Goal: Task Accomplishment & Management: Manage account settings

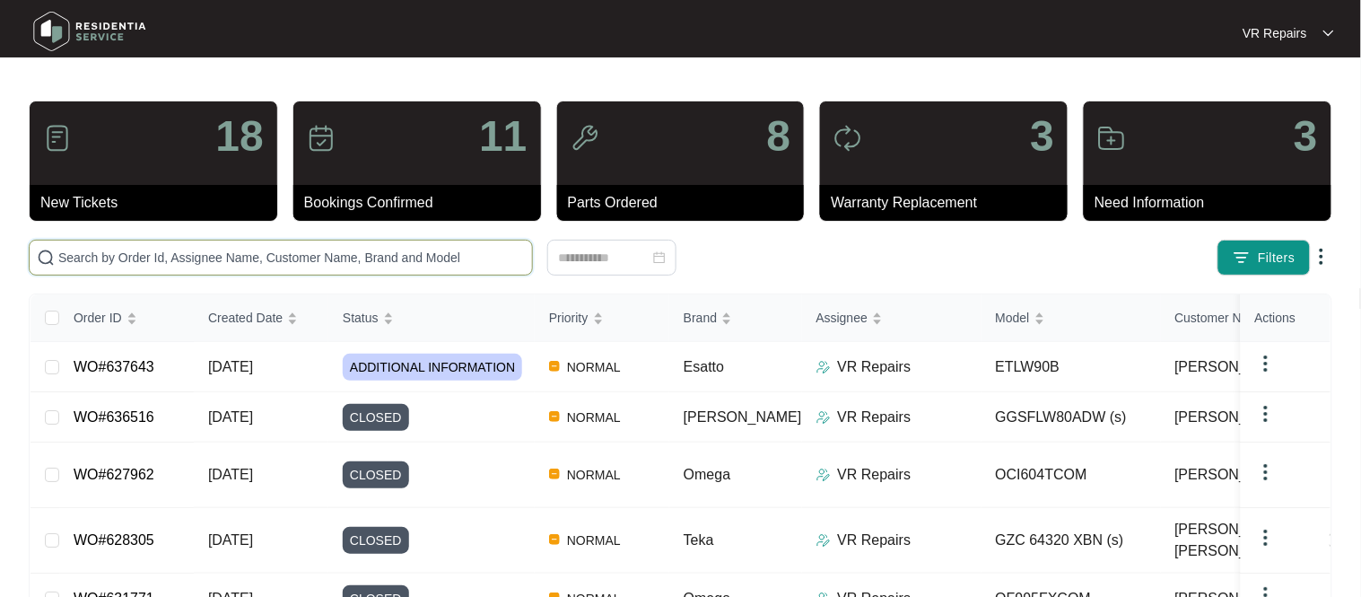
click at [178, 251] on input "text" at bounding box center [291, 258] width 466 height 20
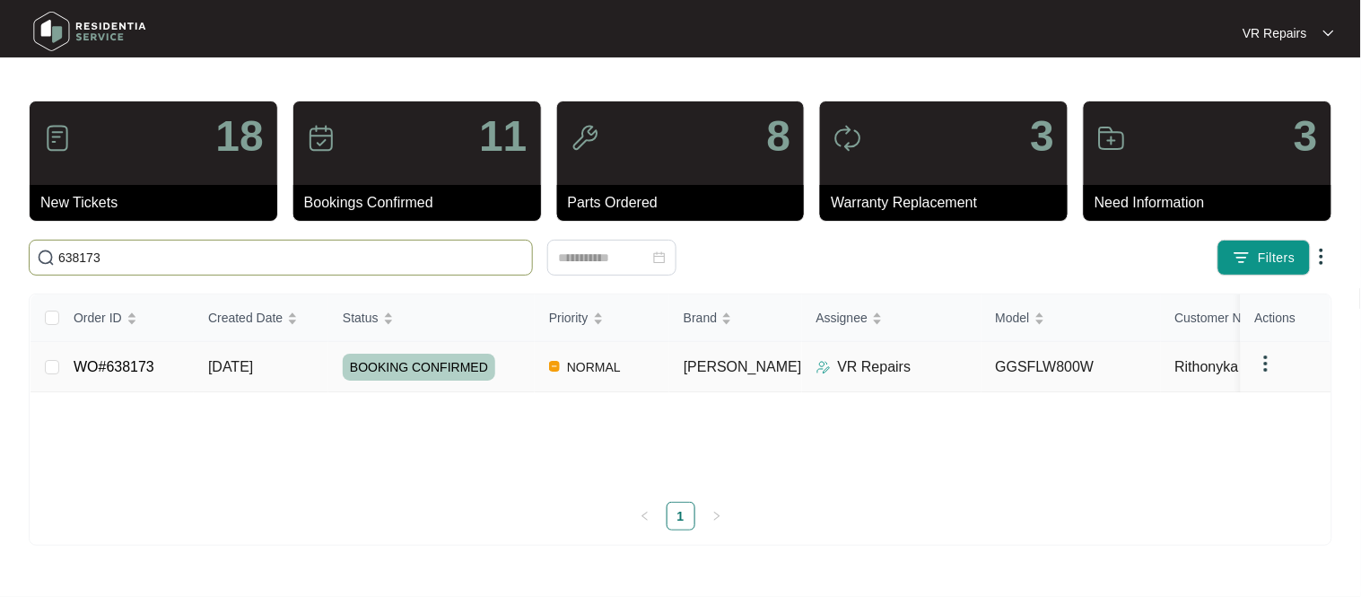
type input "638173"
click at [108, 375] on td "WO#638173" at bounding box center [126, 367] width 135 height 50
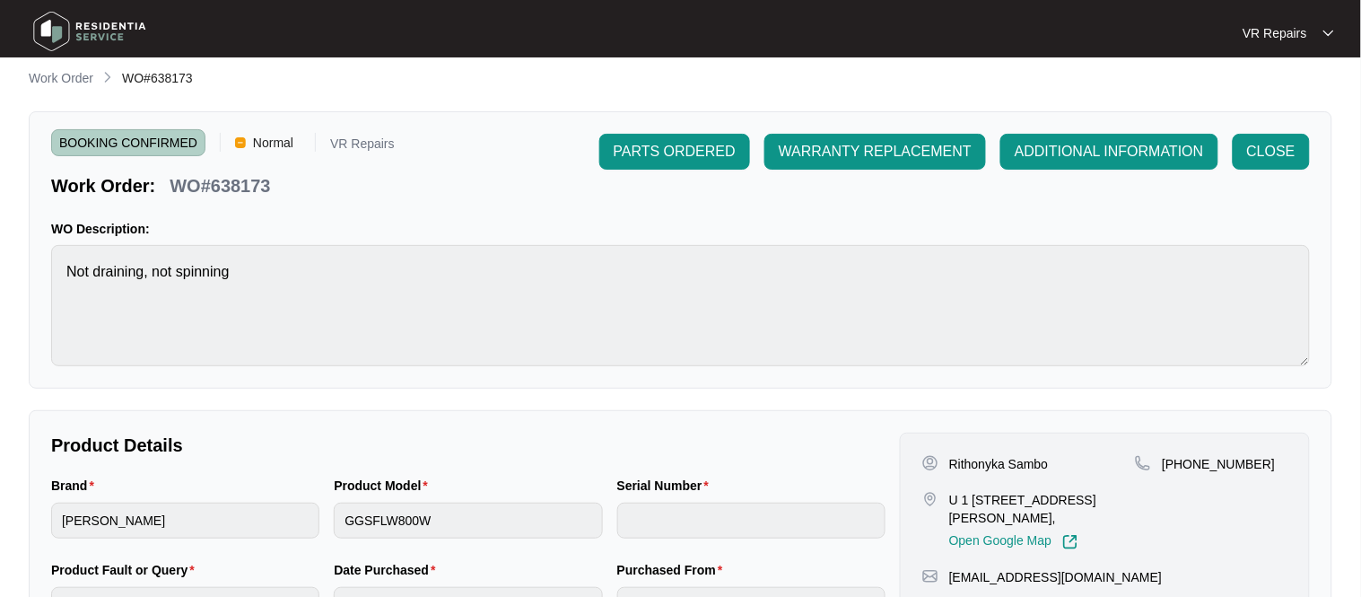
scroll to position [112, 0]
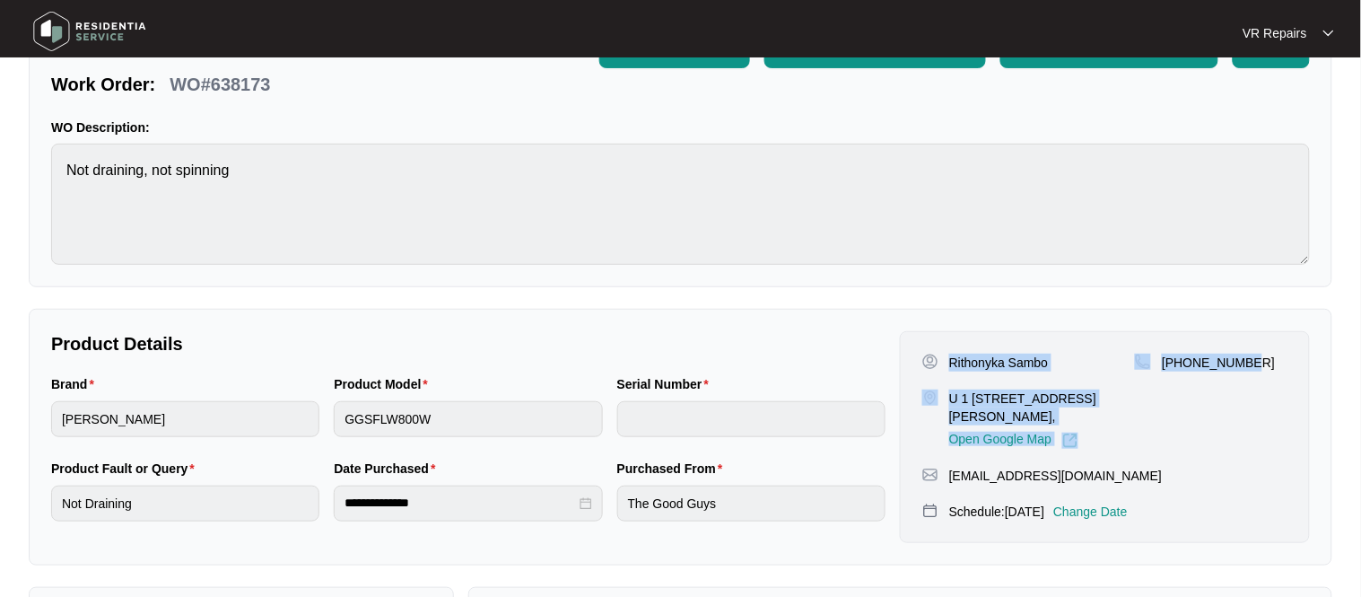
drag, startPoint x: 952, startPoint y: 363, endPoint x: 1270, endPoint y: 369, distance: 318.5
click at [1270, 369] on div "Rithonyka Sambo U 1 [STREET_ADDRESS][PERSON_NAME], Open Google Map [PHONE_NUMBE…" at bounding box center [1104, 400] width 365 height 95
copy div "Rithonyka Sambo U 1 [STREET_ADDRESS][PERSON_NAME], Open Google Map [PHONE_NUMBE…"
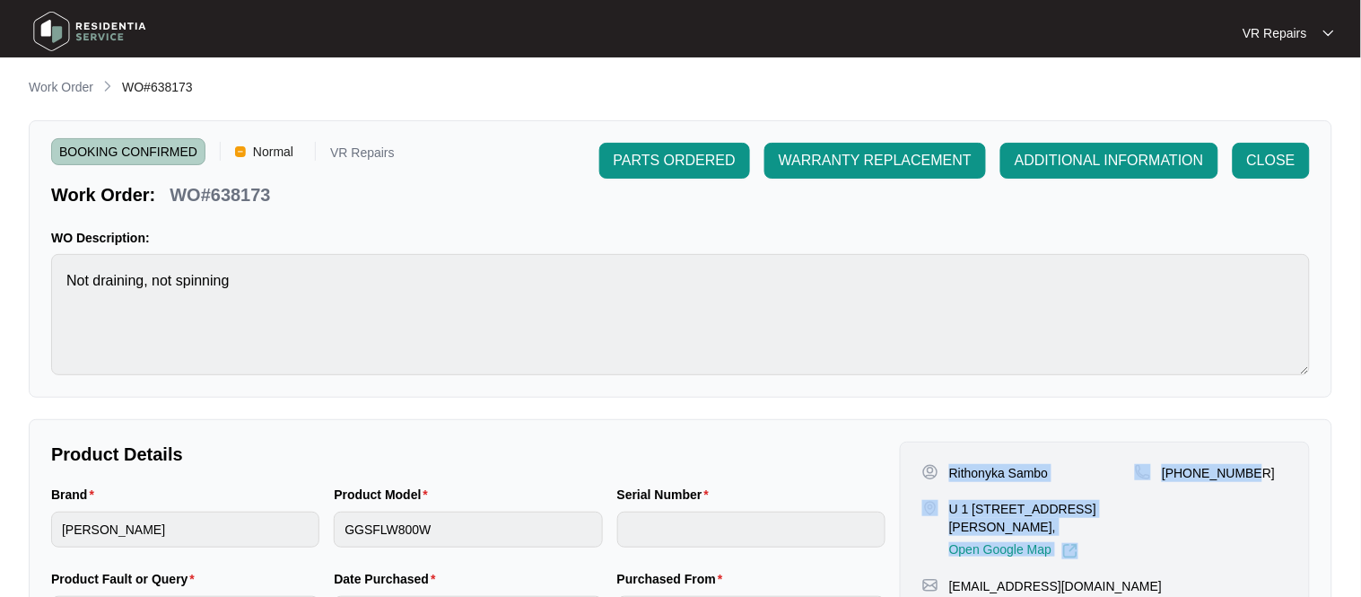
scroll to position [0, 0]
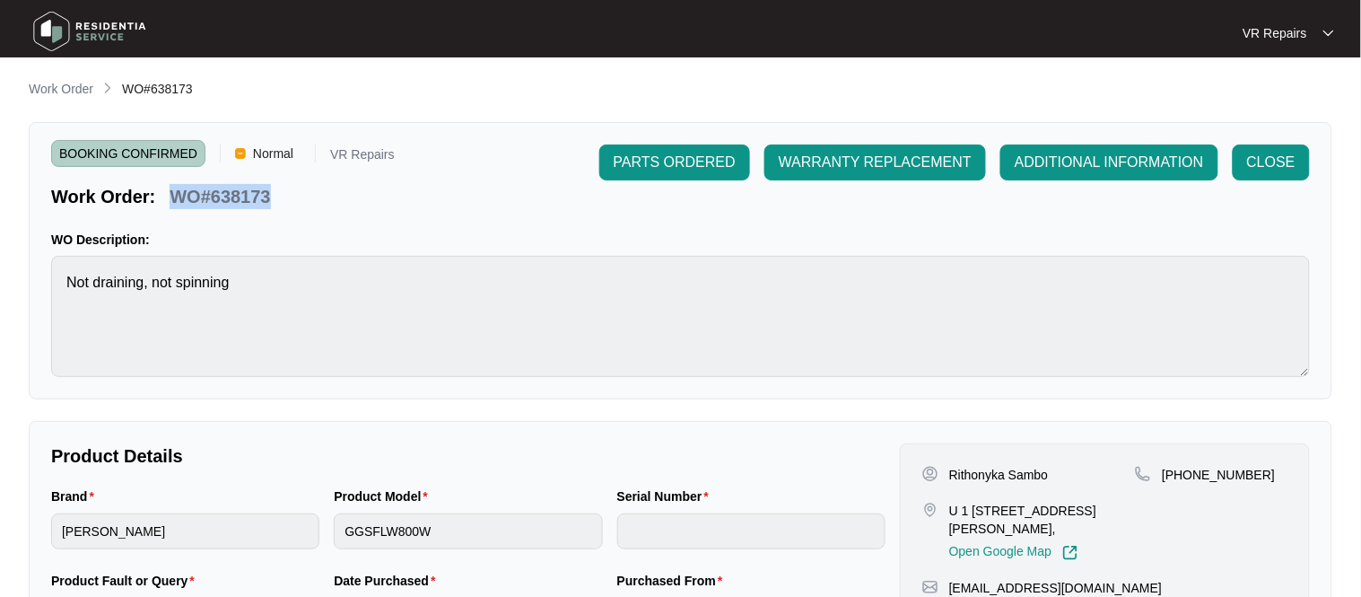
drag, startPoint x: 269, startPoint y: 195, endPoint x: 179, endPoint y: 196, distance: 90.6
click at [179, 196] on p "WO#638173" at bounding box center [220, 196] width 100 height 25
copy p "WO#638173"
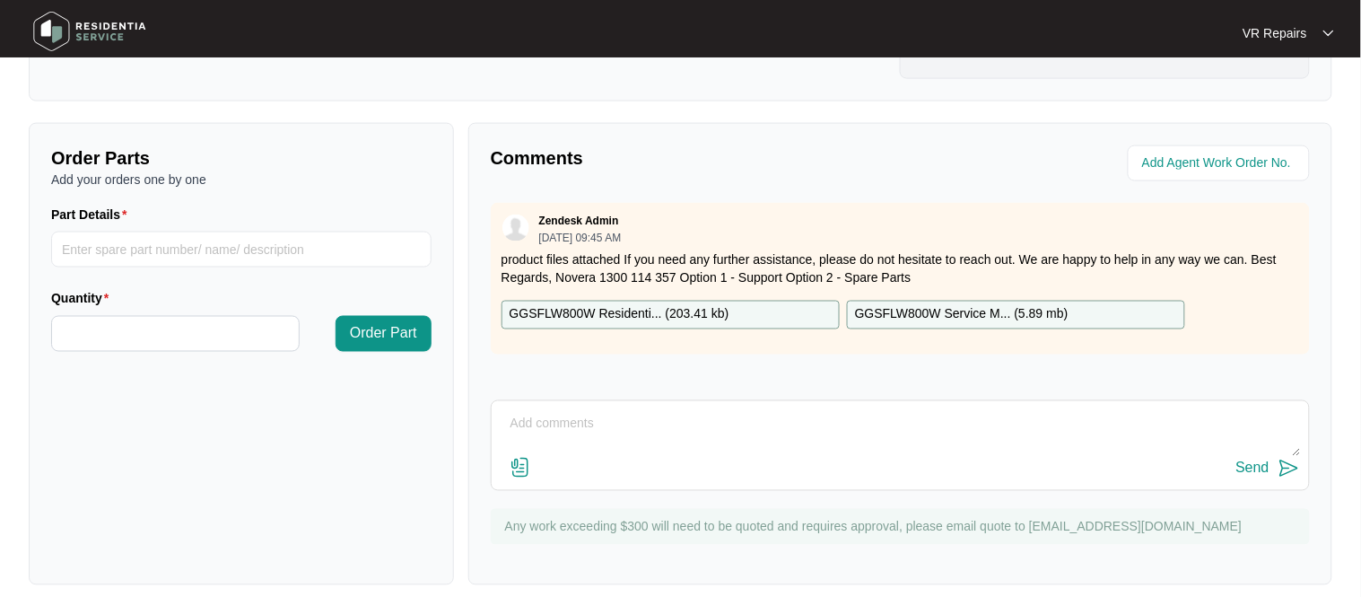
scroll to position [594, 0]
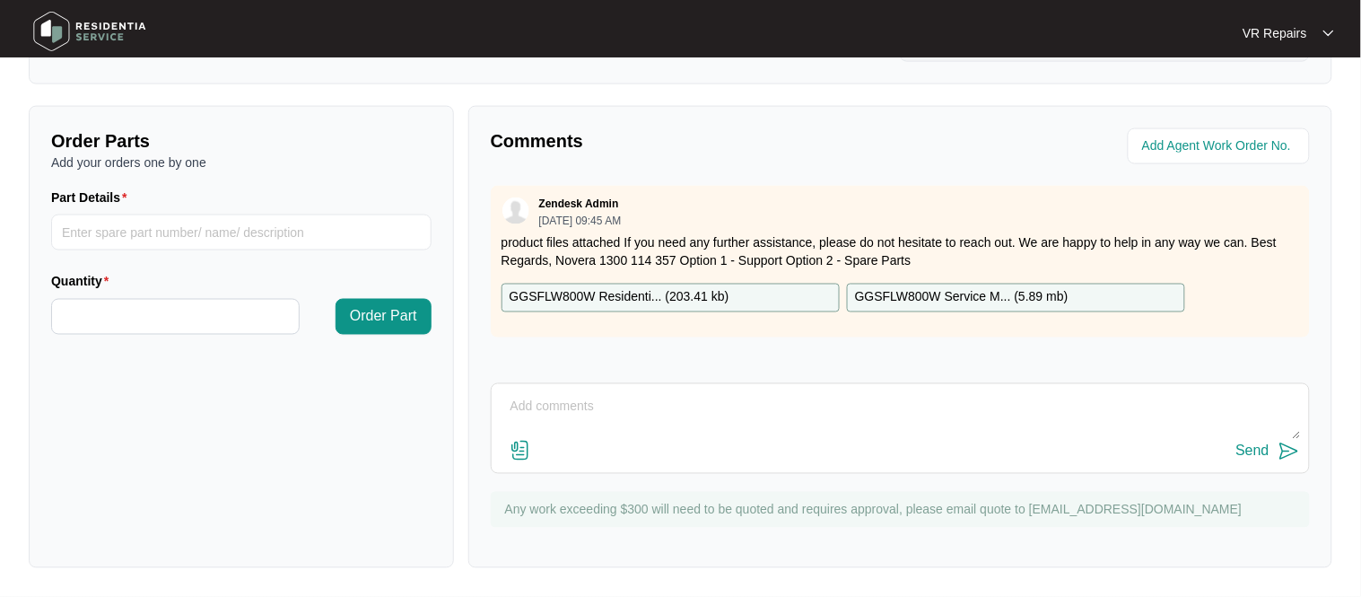
click at [529, 405] on textarea at bounding box center [900, 416] width 799 height 47
paste textarea "Investigated the washing machine, and found the reason why the unit was not dra…"
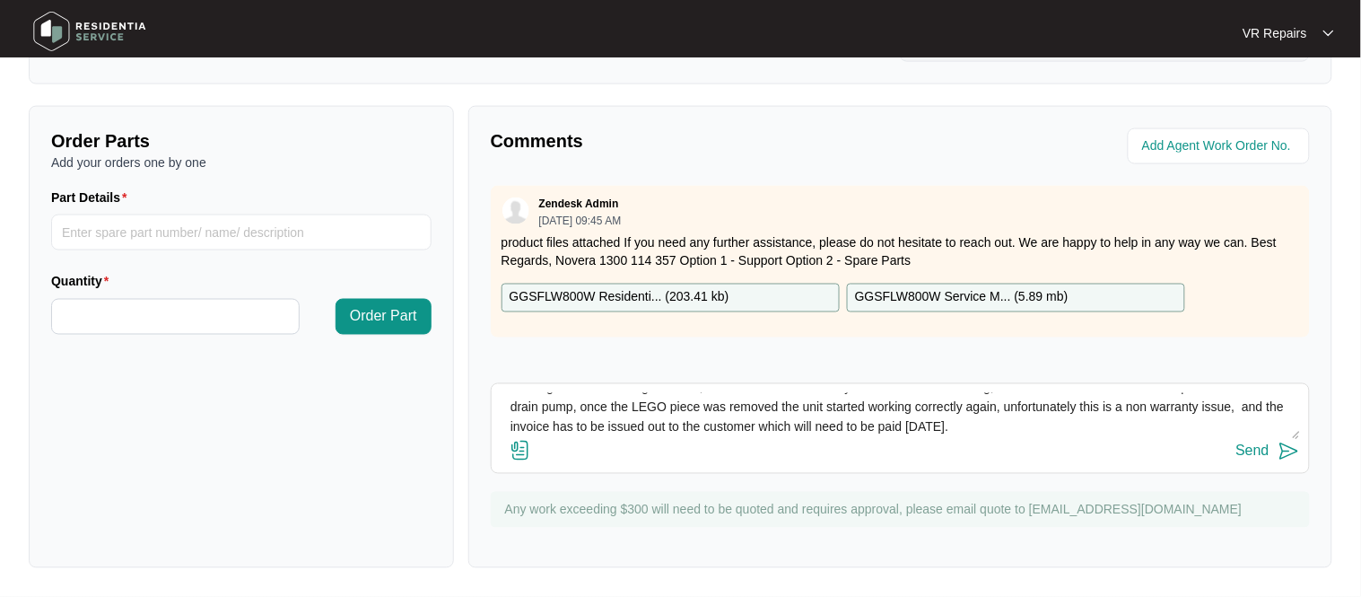
scroll to position [0, 0]
type textarea "Investigated the washing machine, and found the reason why the unit was not dra…"
click at [1259, 453] on div "Send" at bounding box center [1252, 451] width 33 height 16
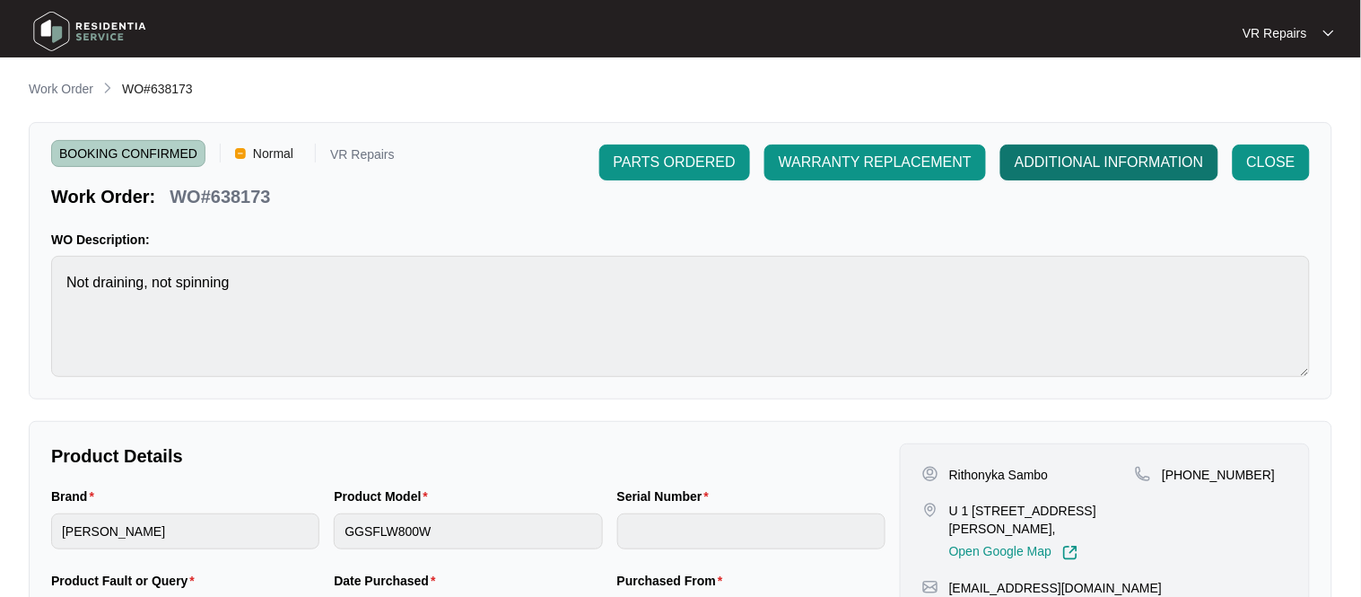
click at [1076, 170] on span "ADDITIONAL INFORMATION" at bounding box center [1109, 163] width 189 height 22
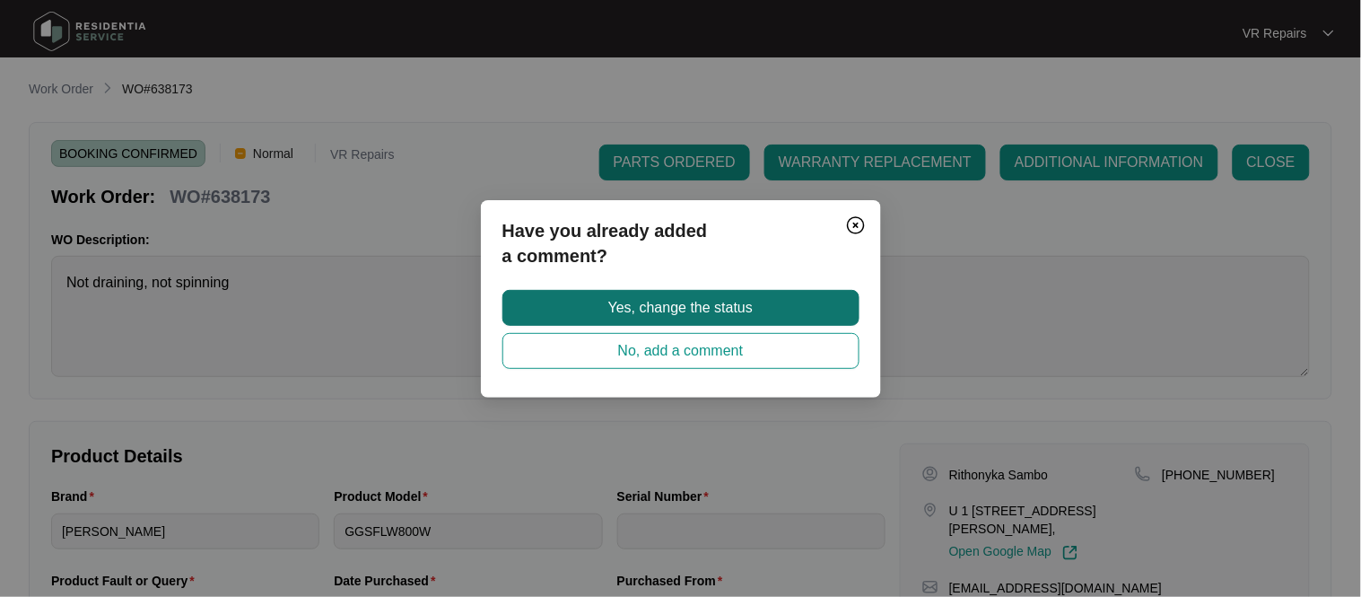
click at [744, 301] on span "Yes, change the status" at bounding box center [680, 308] width 144 height 22
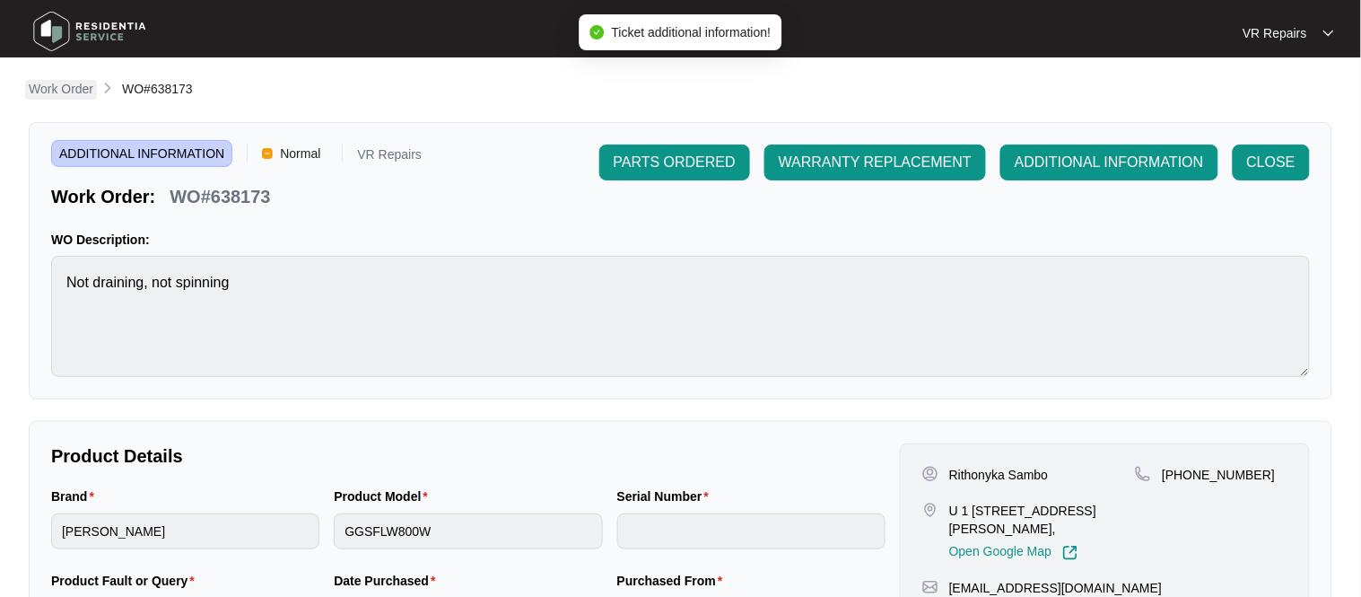
click at [39, 83] on p "Work Order" at bounding box center [61, 89] width 65 height 18
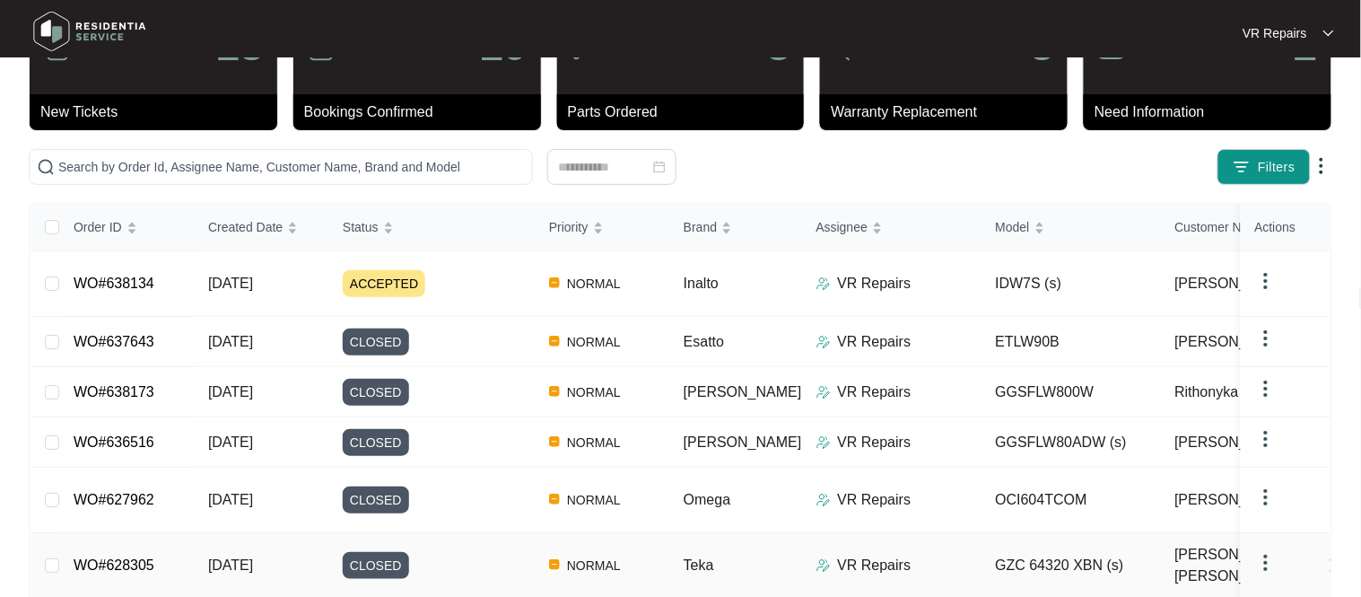
scroll to position [84, 0]
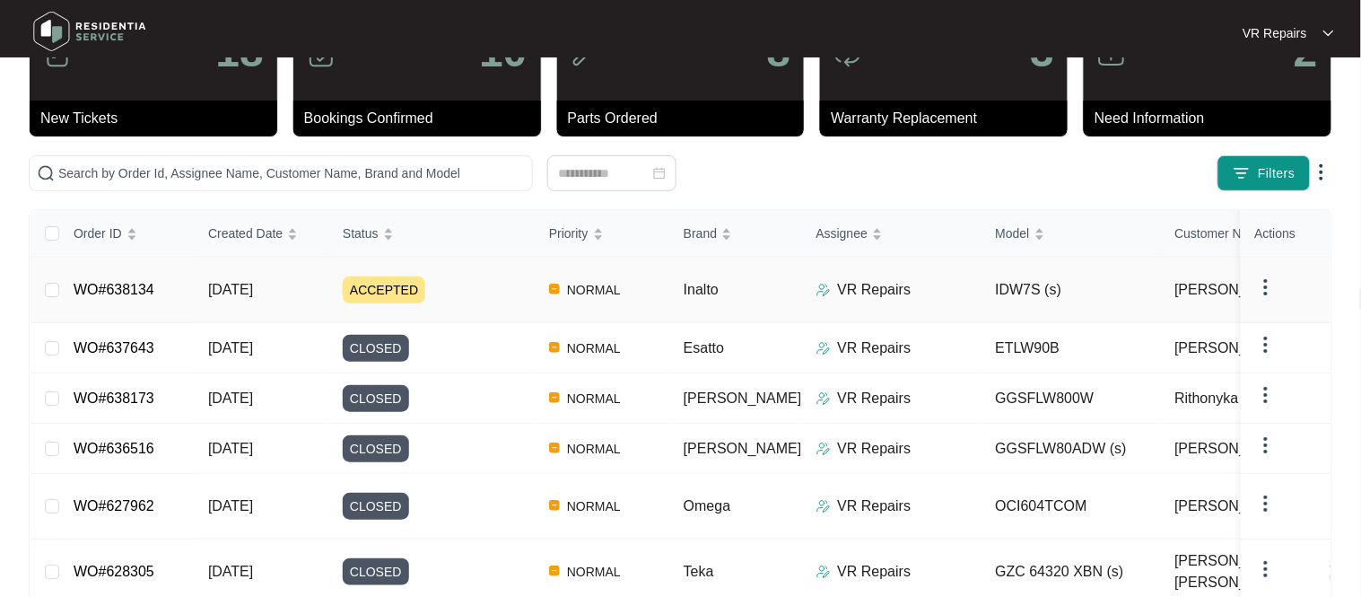
click at [147, 282] on link "WO#638134" at bounding box center [114, 289] width 81 height 15
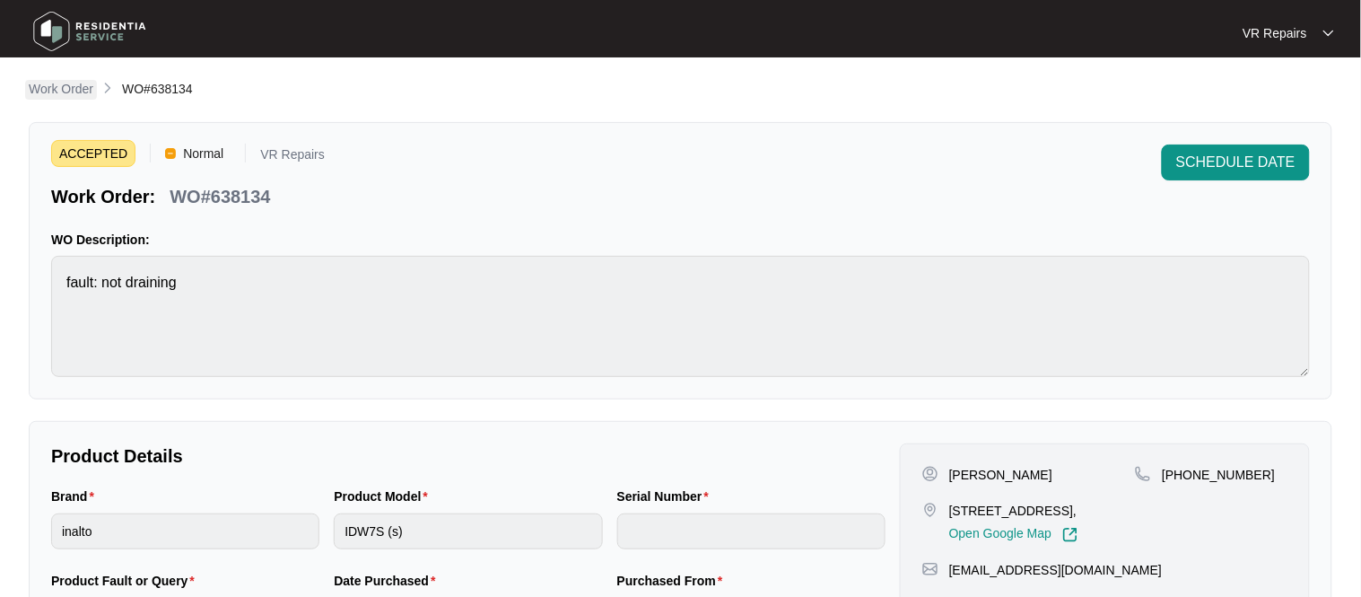
click at [50, 91] on p "Work Order" at bounding box center [61, 89] width 65 height 18
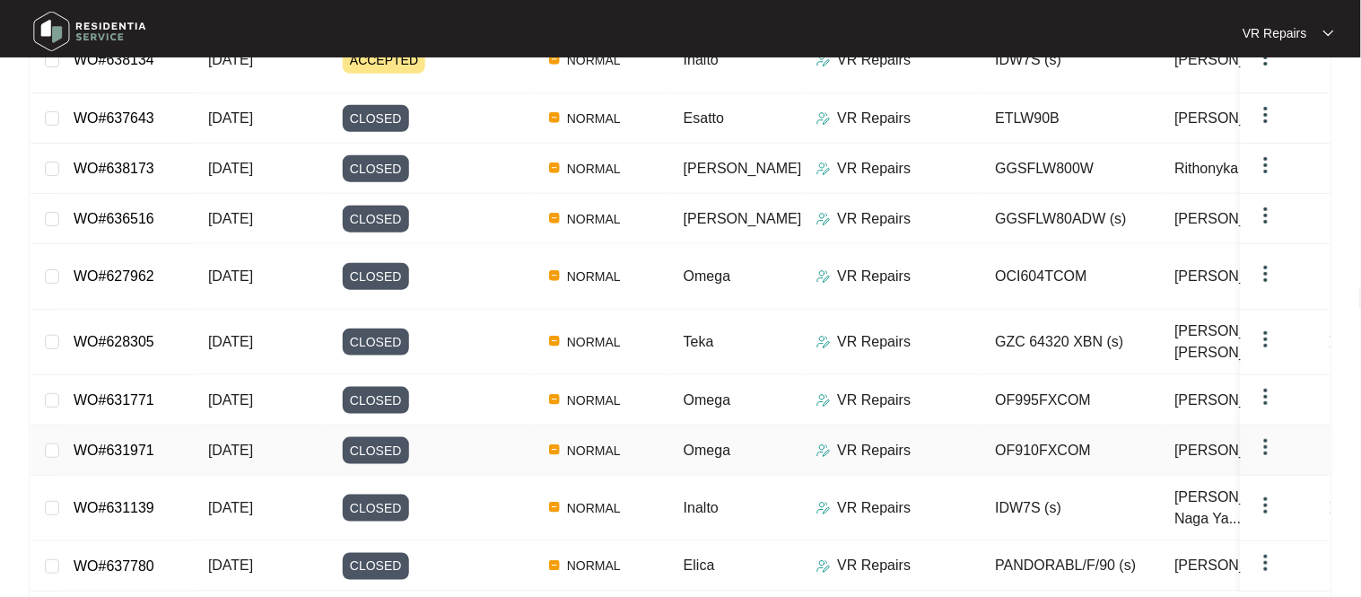
scroll to position [338, 0]
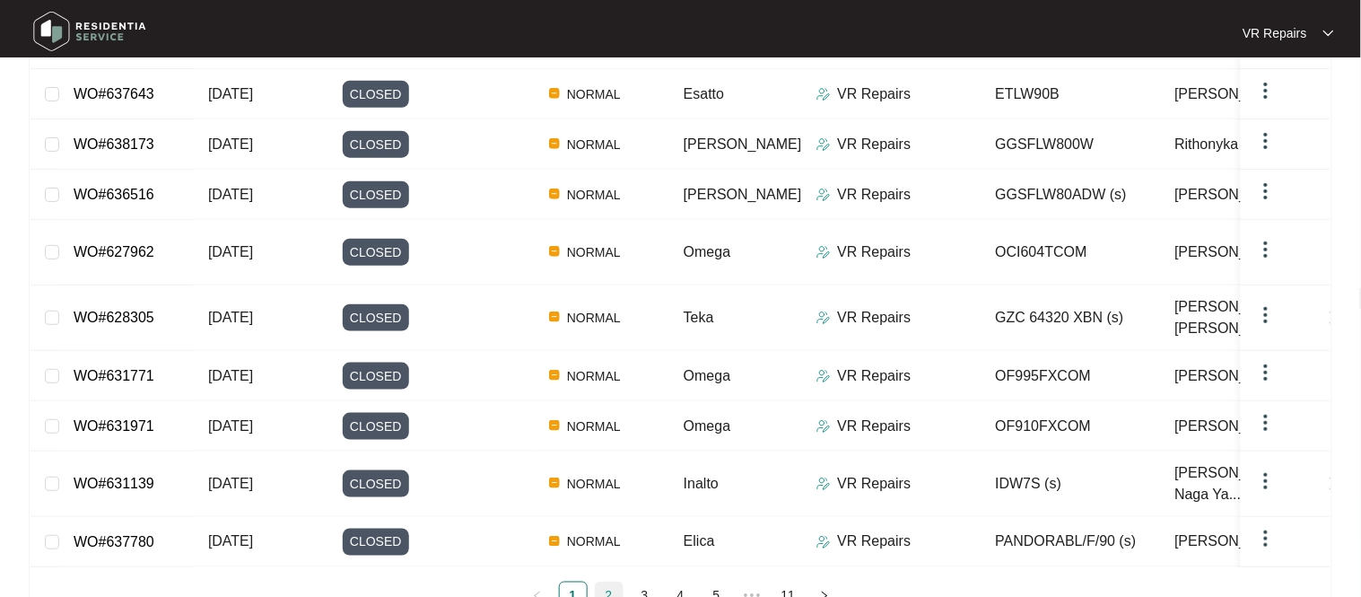
click at [604, 582] on link "2" at bounding box center [609, 595] width 27 height 27
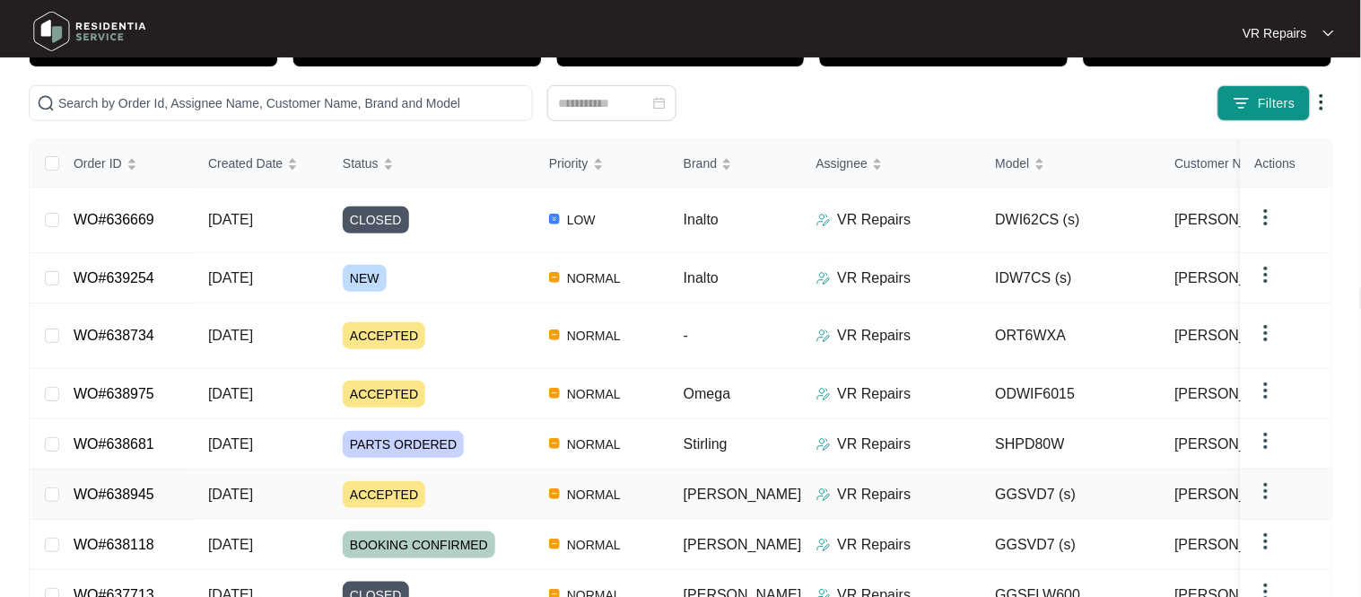
scroll to position [353, 0]
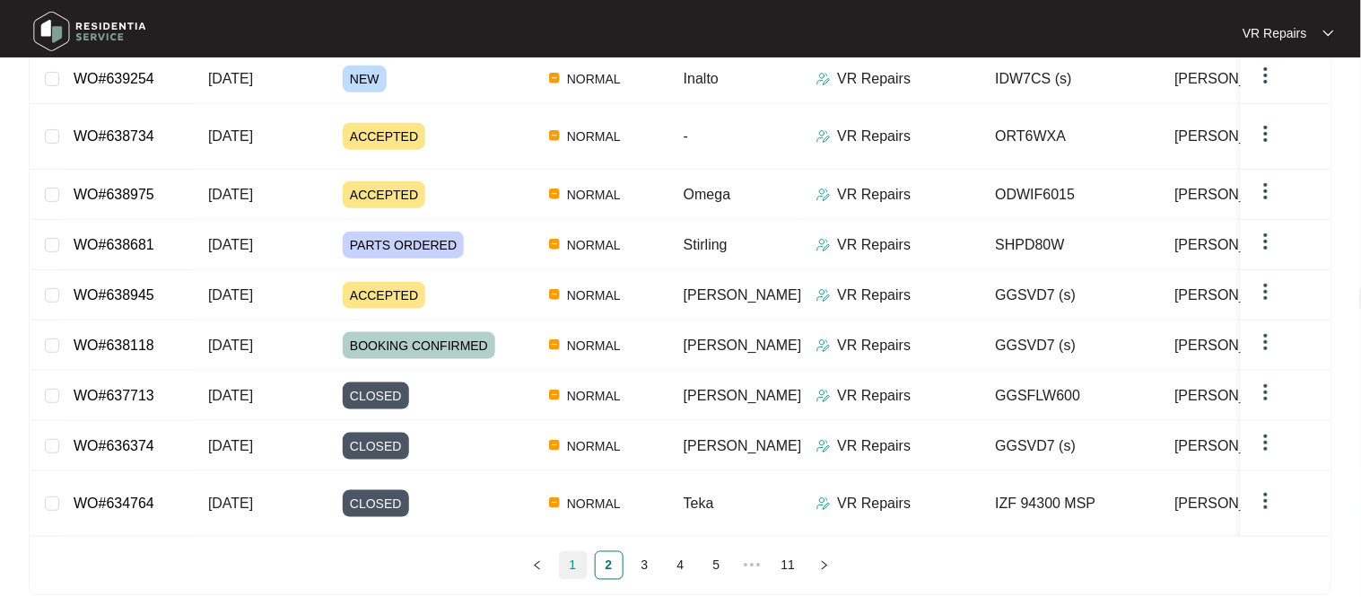
click at [571, 552] on link "1" at bounding box center [573, 565] width 27 height 27
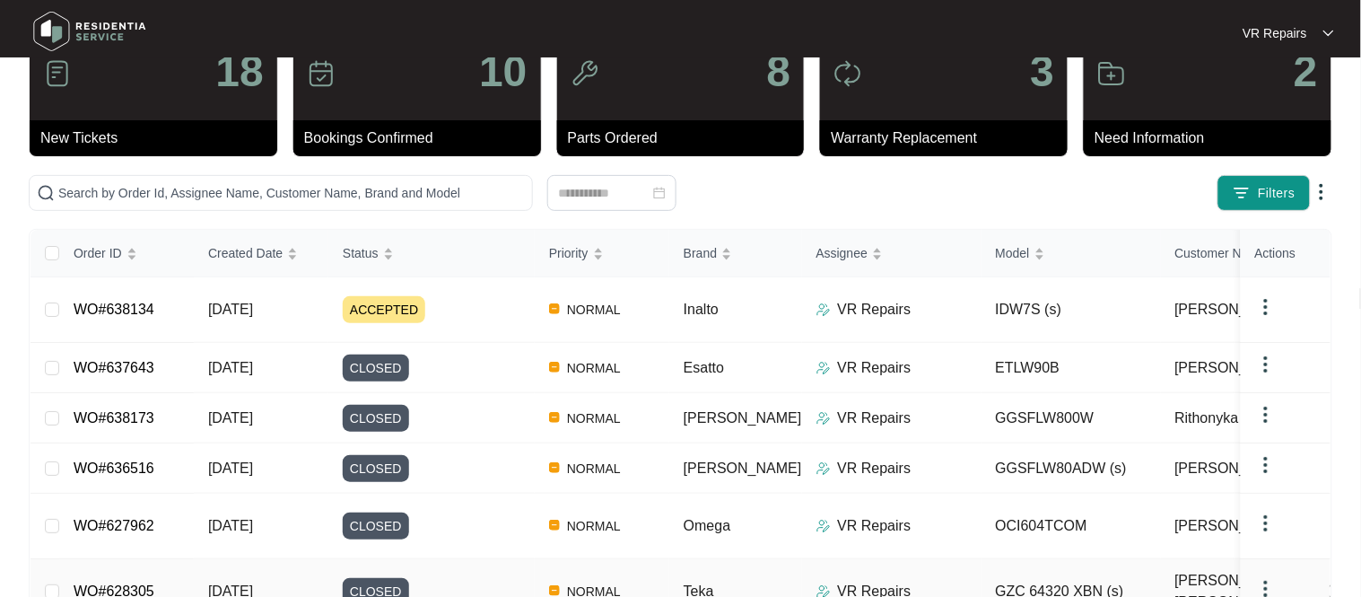
scroll to position [55, 0]
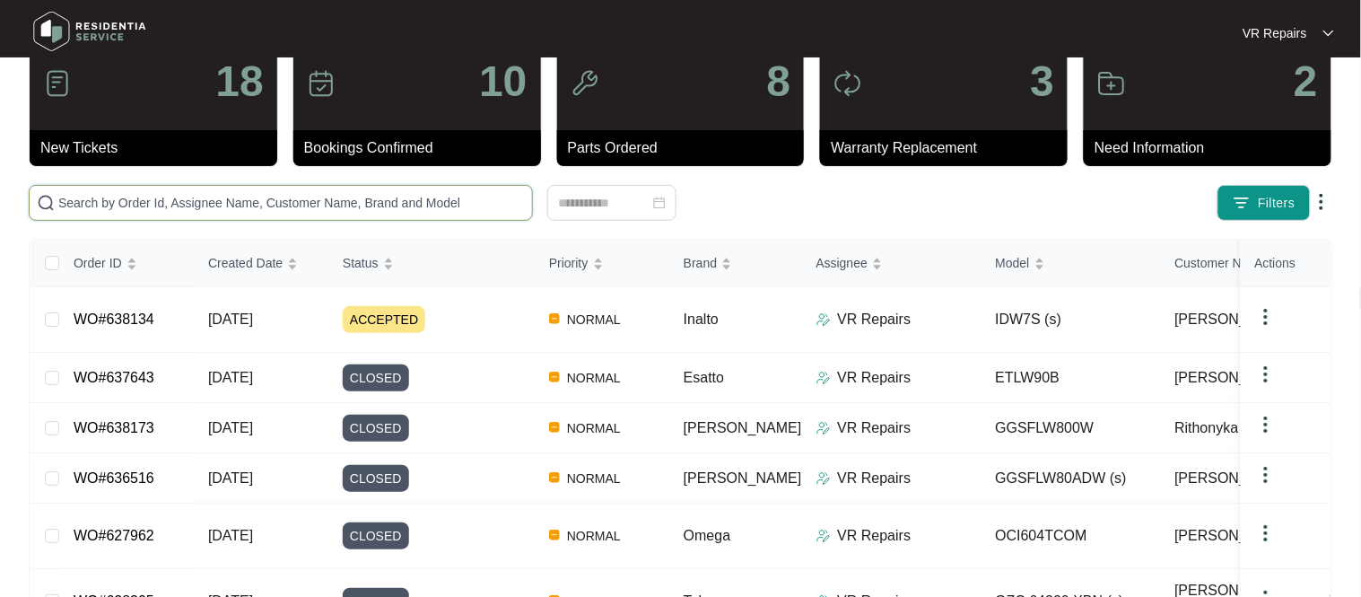
click at [158, 202] on input "text" at bounding box center [291, 203] width 466 height 20
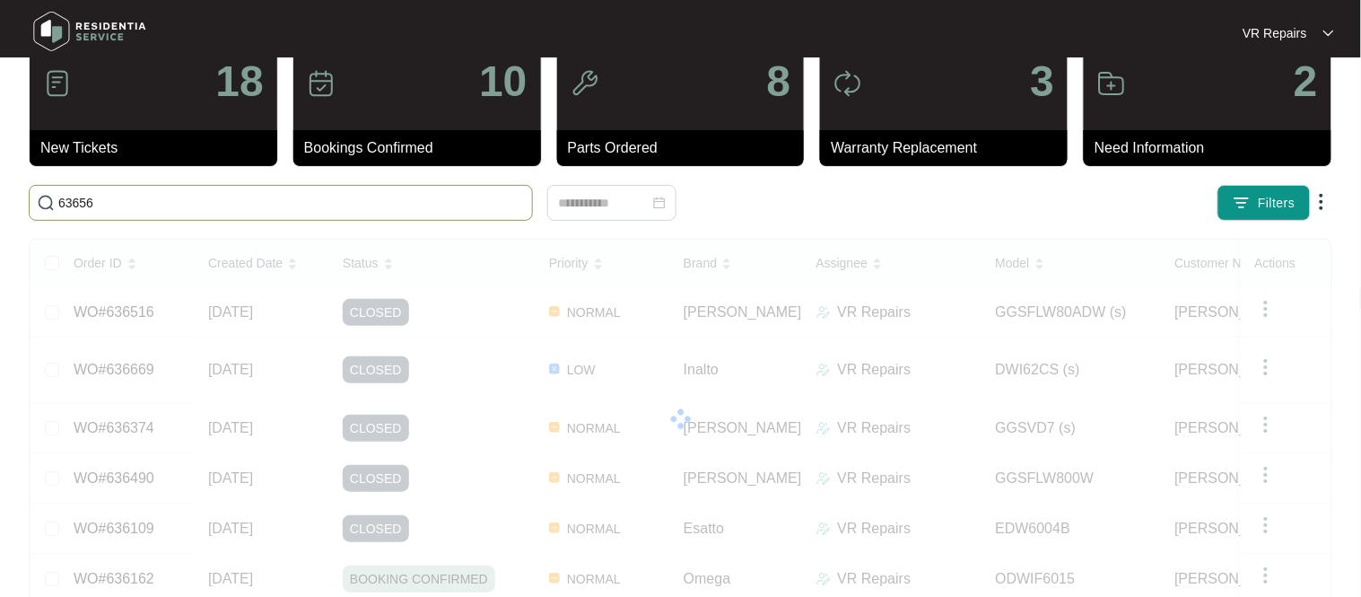
scroll to position [0, 0]
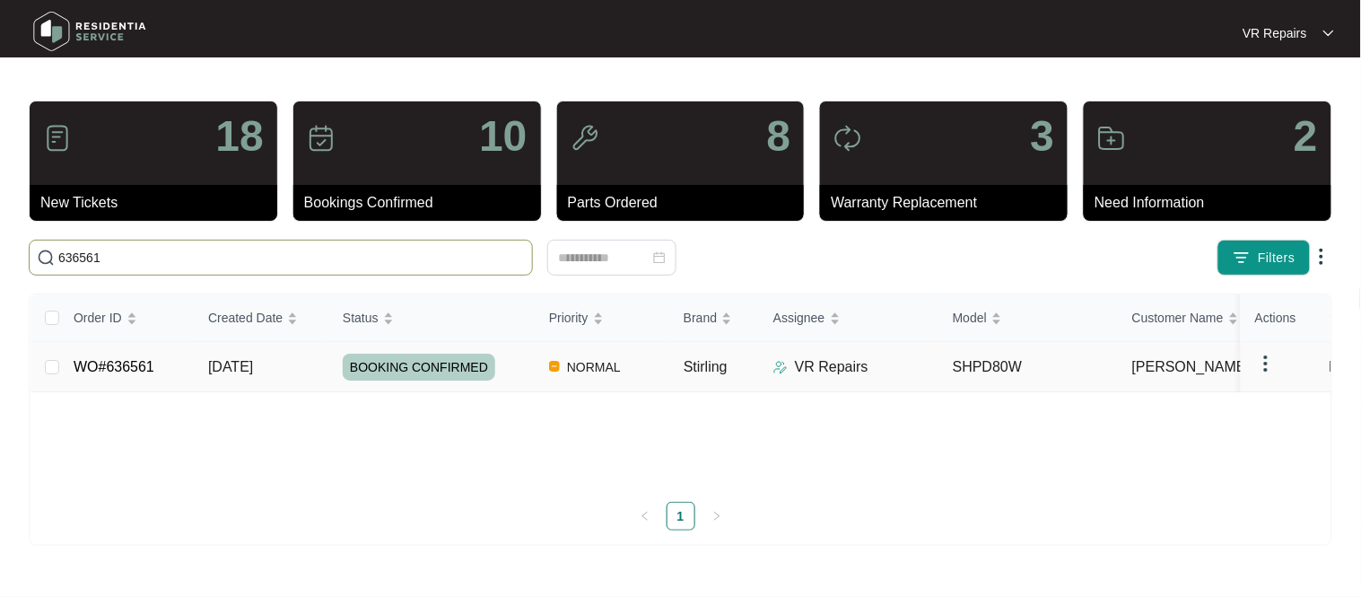
type input "636561"
click at [100, 374] on link "WO#636561" at bounding box center [114, 366] width 81 height 15
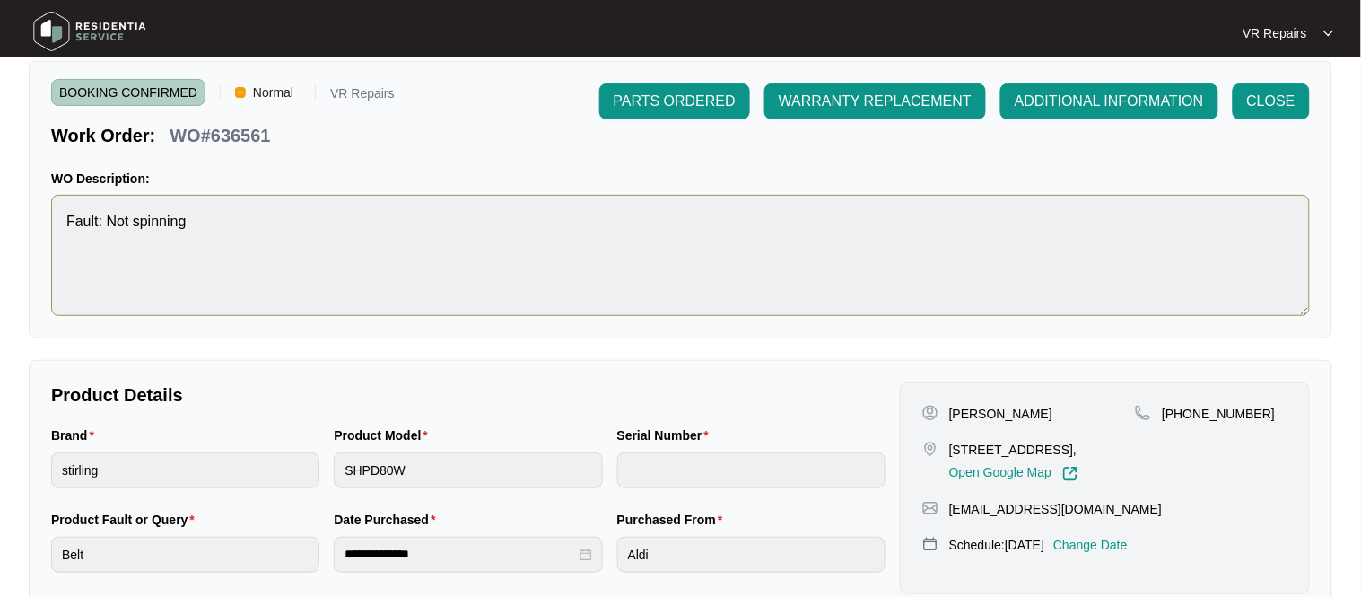
scroll to position [60, 0]
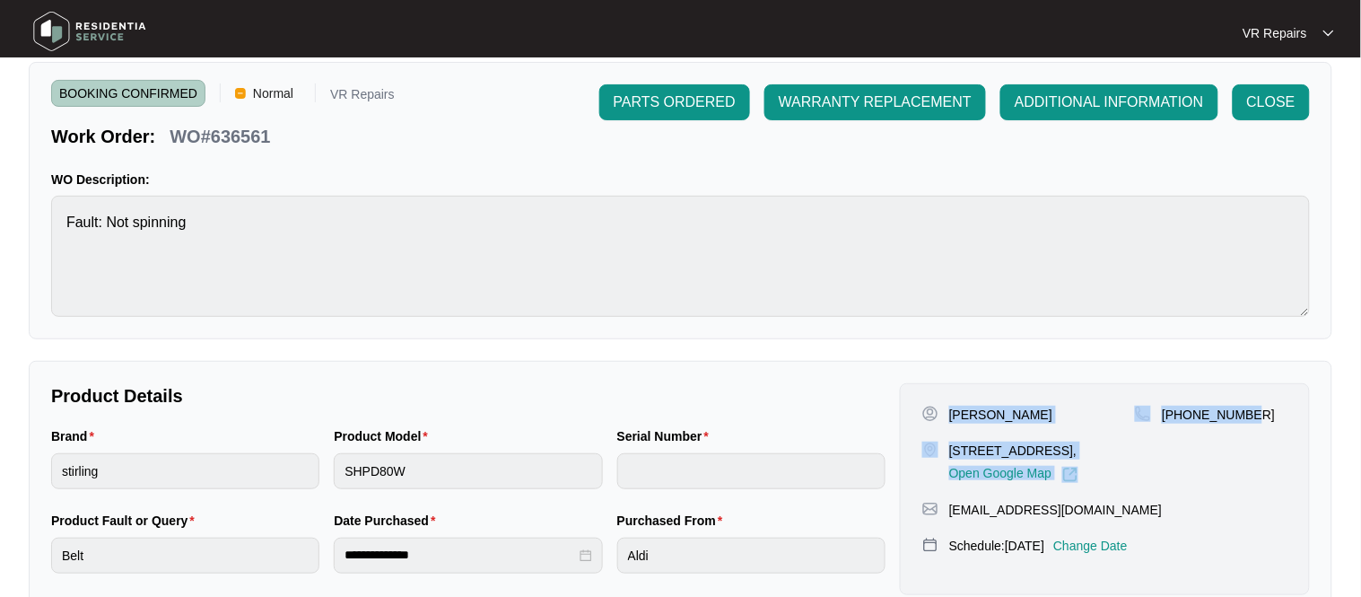
drag, startPoint x: 947, startPoint y: 412, endPoint x: 1259, endPoint y: 423, distance: 312.4
click at [1259, 423] on div "Sushant Chopra [STREET_ADDRESS], Open Google Map [PHONE_NUMBER]" at bounding box center [1104, 443] width 365 height 77
copy div "Sushant Chopra [STREET_ADDRESS], Open Google Map [PHONE_NUMBER]"
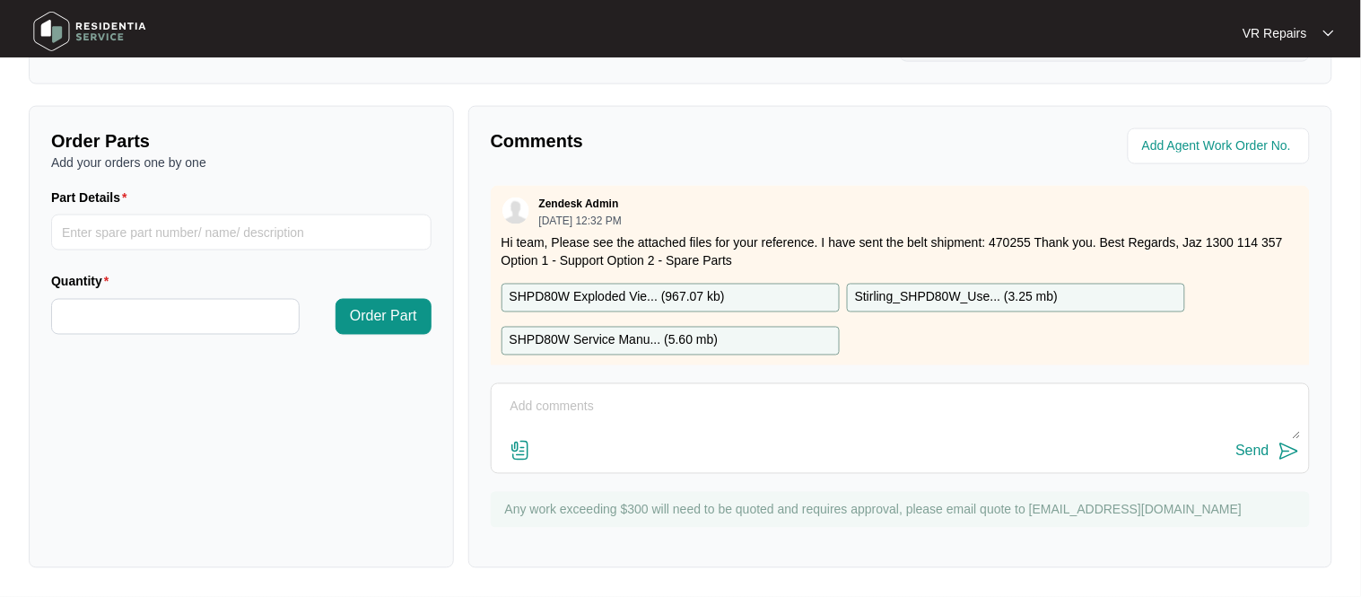
scroll to position [594, 0]
click at [562, 399] on textarea at bounding box center [900, 416] width 799 height 47
type textarea "Replaced broken belt, refer to invoice number 2443"
click at [1267, 458] on div "Send" at bounding box center [1252, 451] width 33 height 16
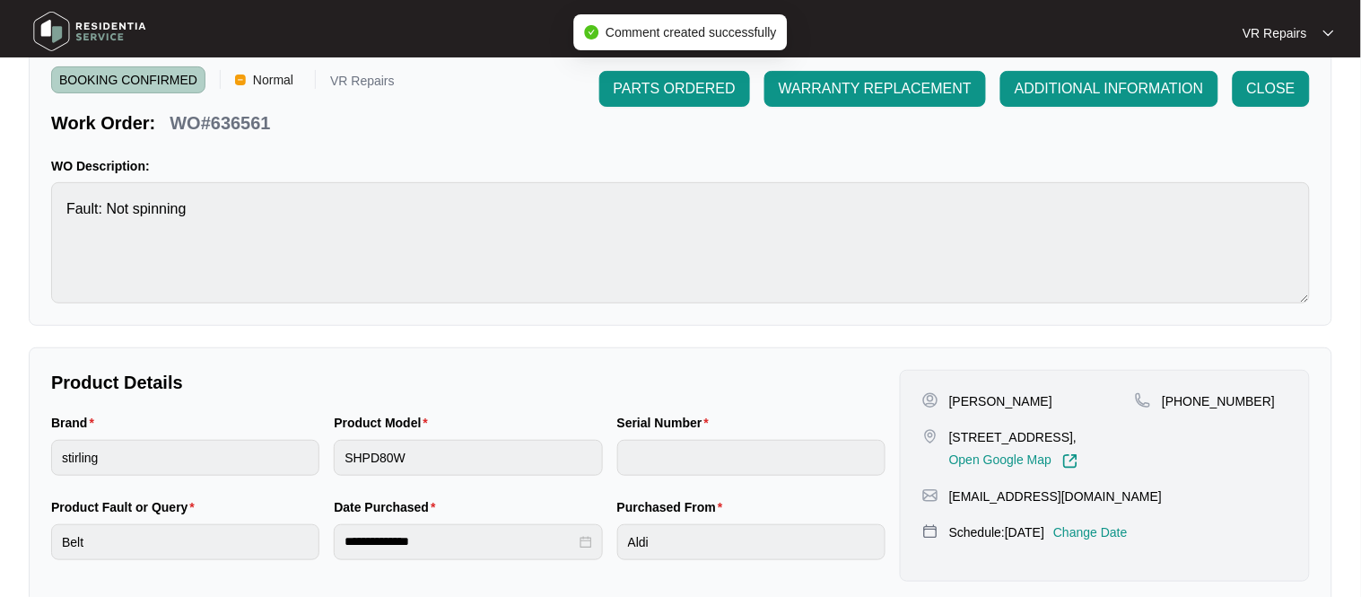
scroll to position [0, 0]
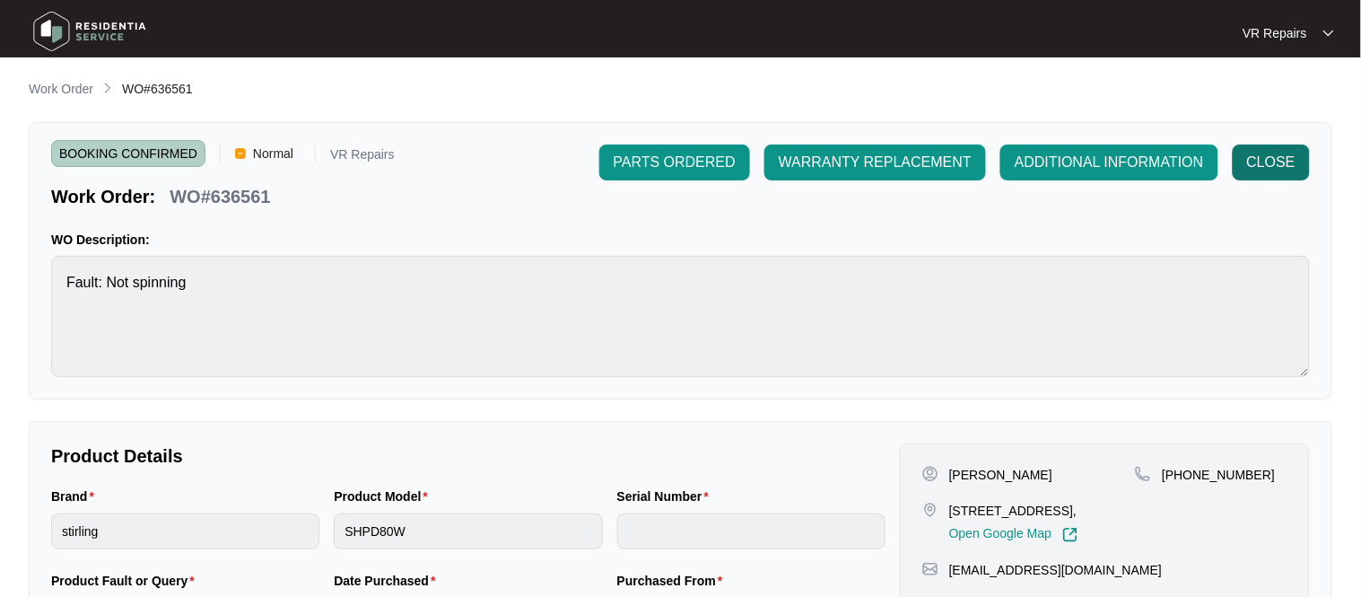
click at [1272, 176] on button "CLOSE" at bounding box center [1271, 162] width 77 height 36
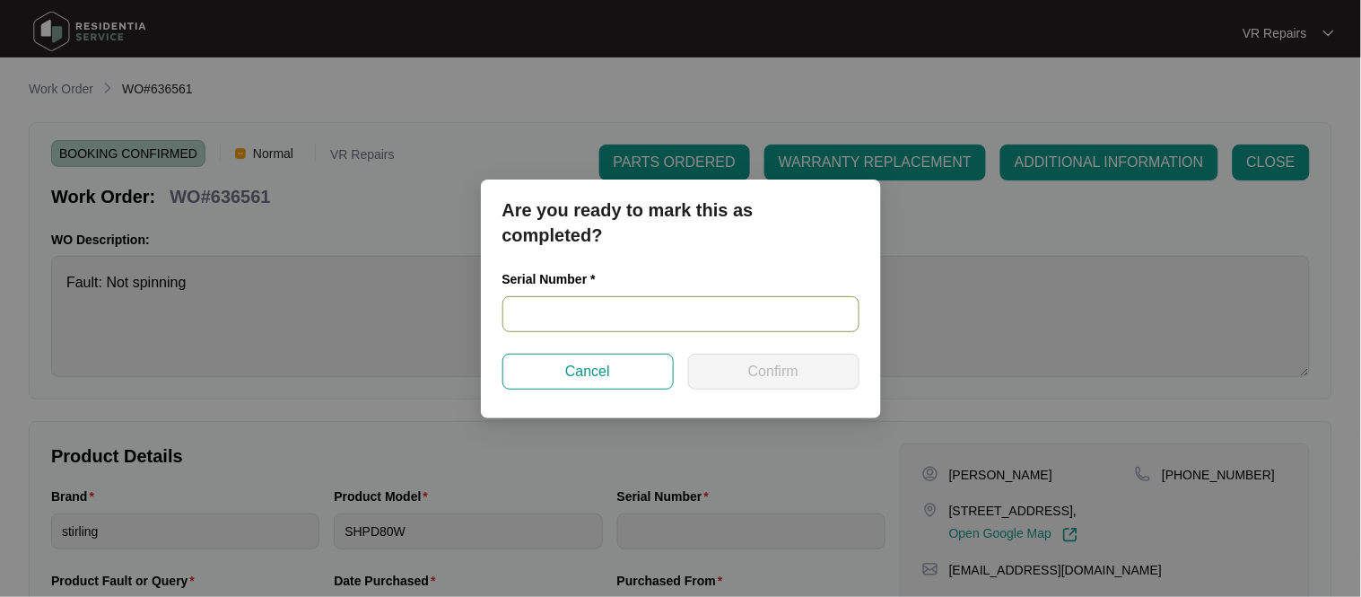
click at [543, 314] on input "text" at bounding box center [680, 314] width 357 height 36
paste input "540G061340125135P01007"
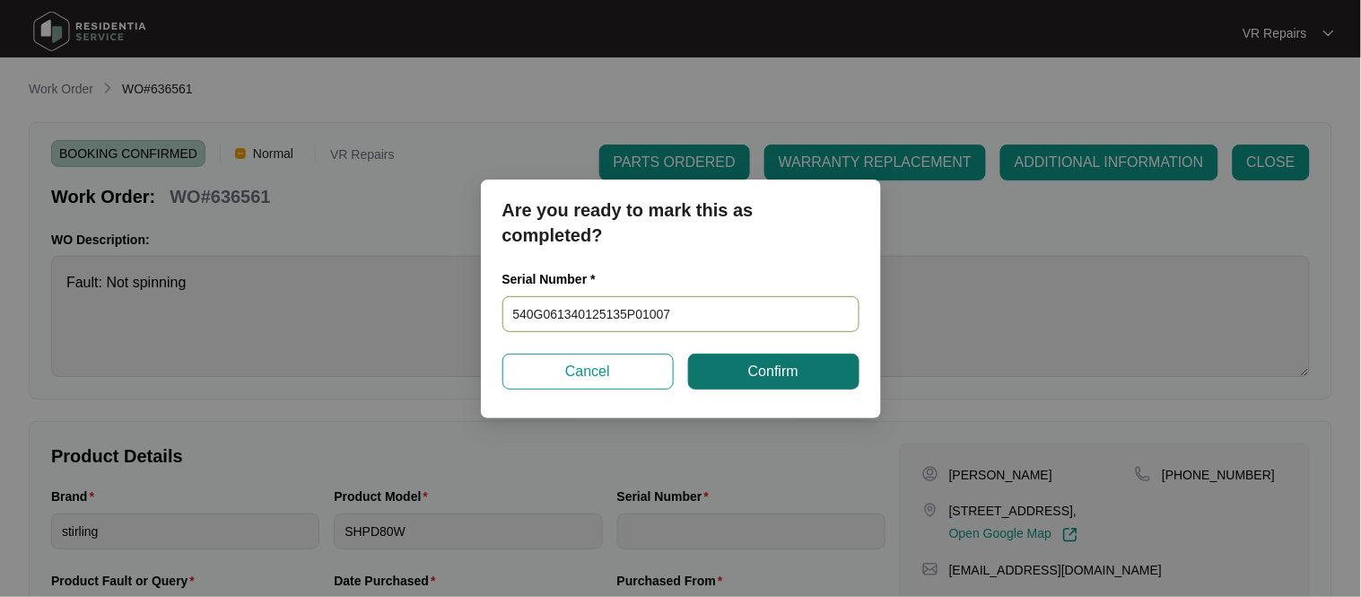
type input "540G061340125135P01007"
click at [806, 380] on button "Confirm" at bounding box center [773, 371] width 171 height 36
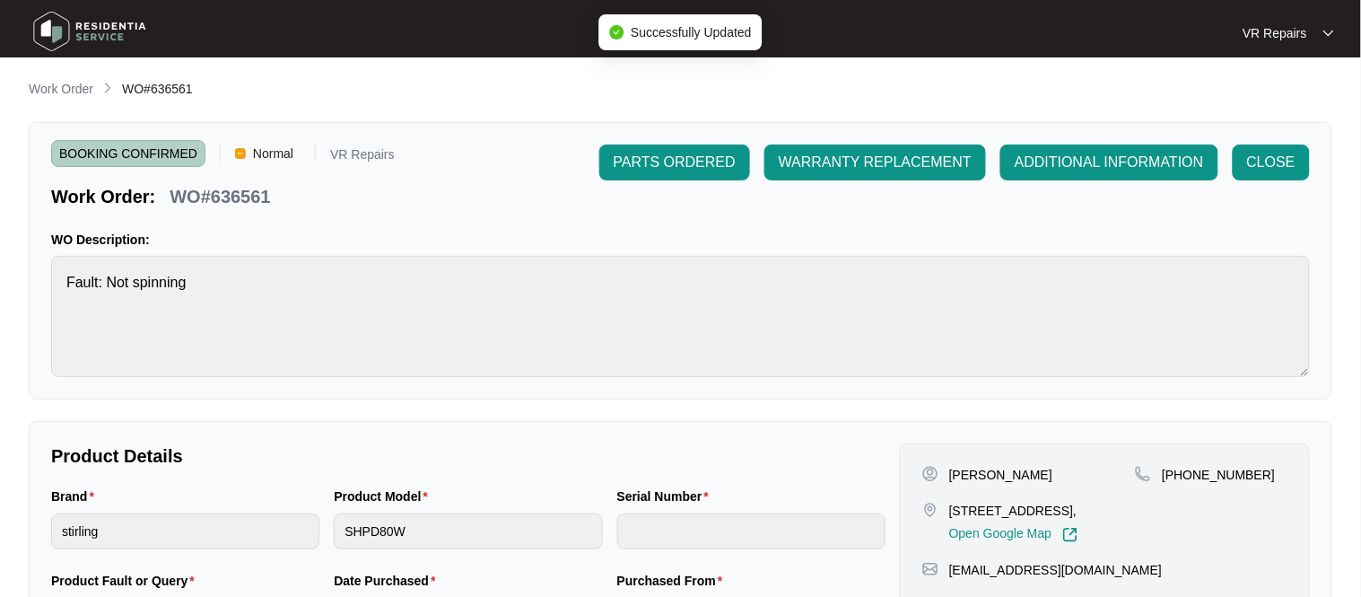
type input "540G061340125135P01007"
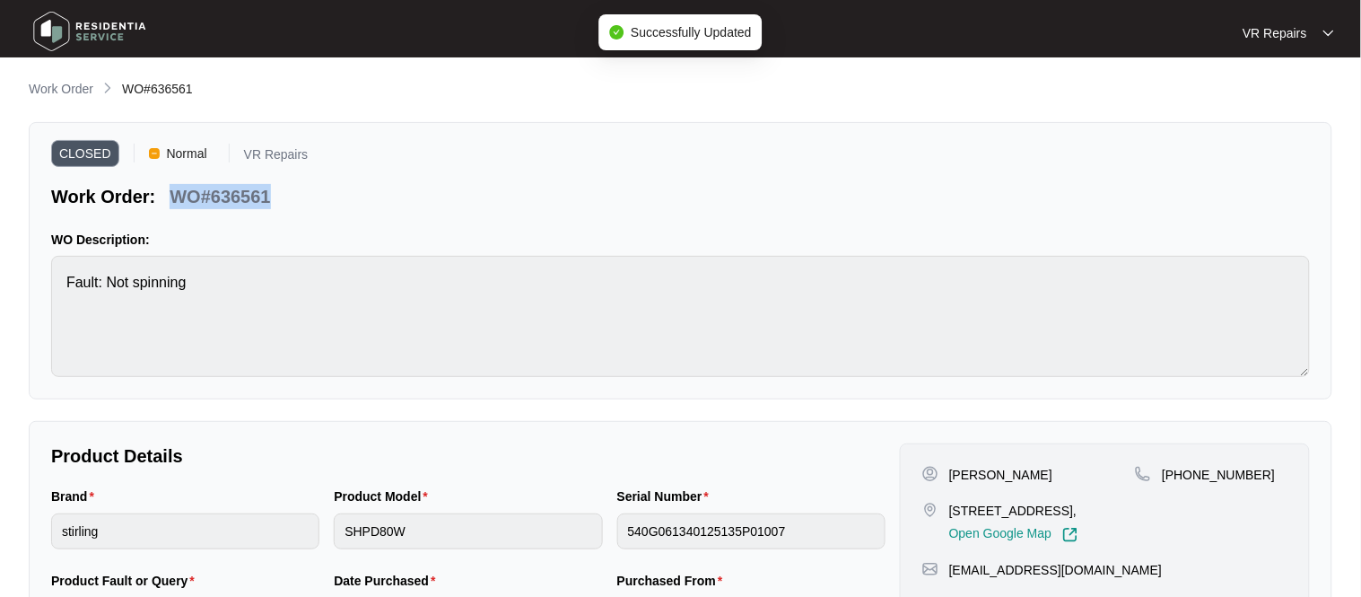
drag, startPoint x: 271, startPoint y: 195, endPoint x: 176, endPoint y: 195, distance: 95.1
click at [176, 195] on div "WO#636561" at bounding box center [219, 193] width 115 height 31
copy p "WO#636561"
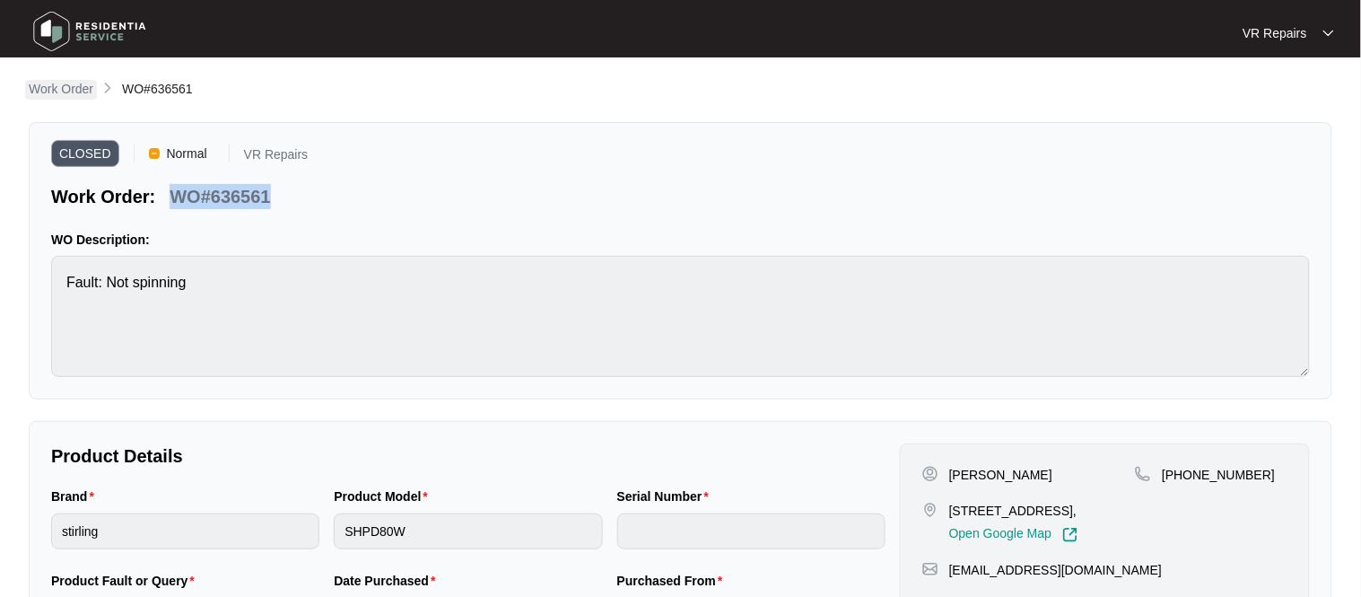
click at [88, 89] on p "Work Order" at bounding box center [61, 89] width 65 height 18
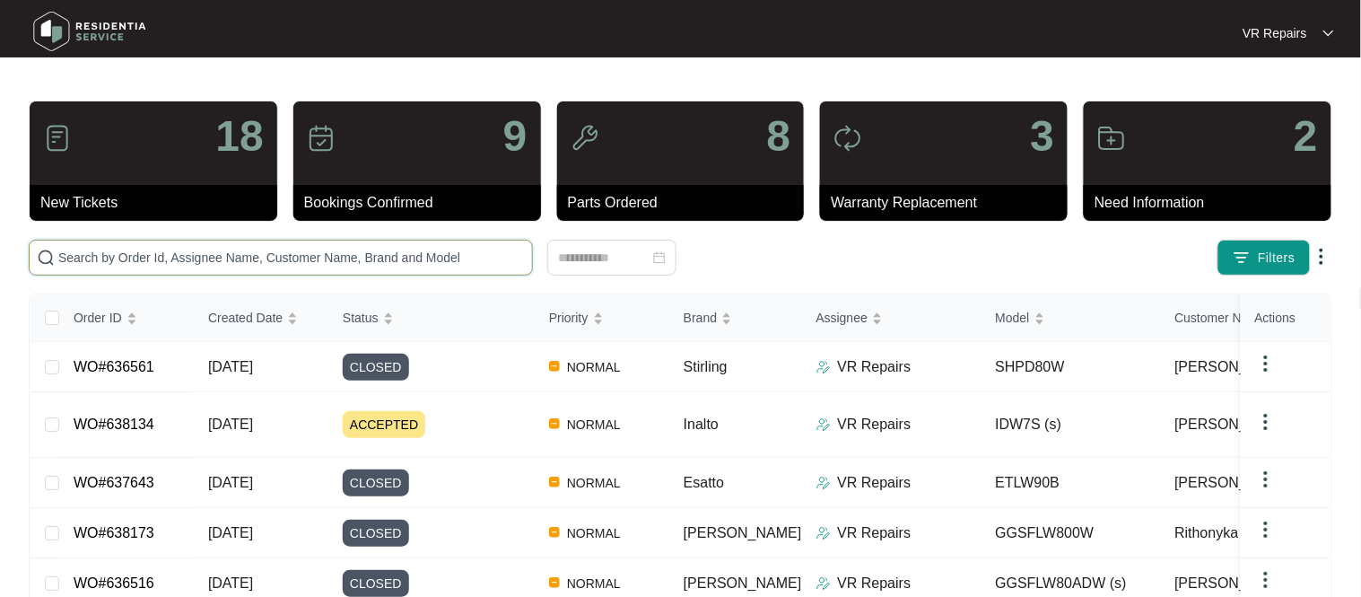
click at [150, 263] on input "text" at bounding box center [291, 258] width 466 height 20
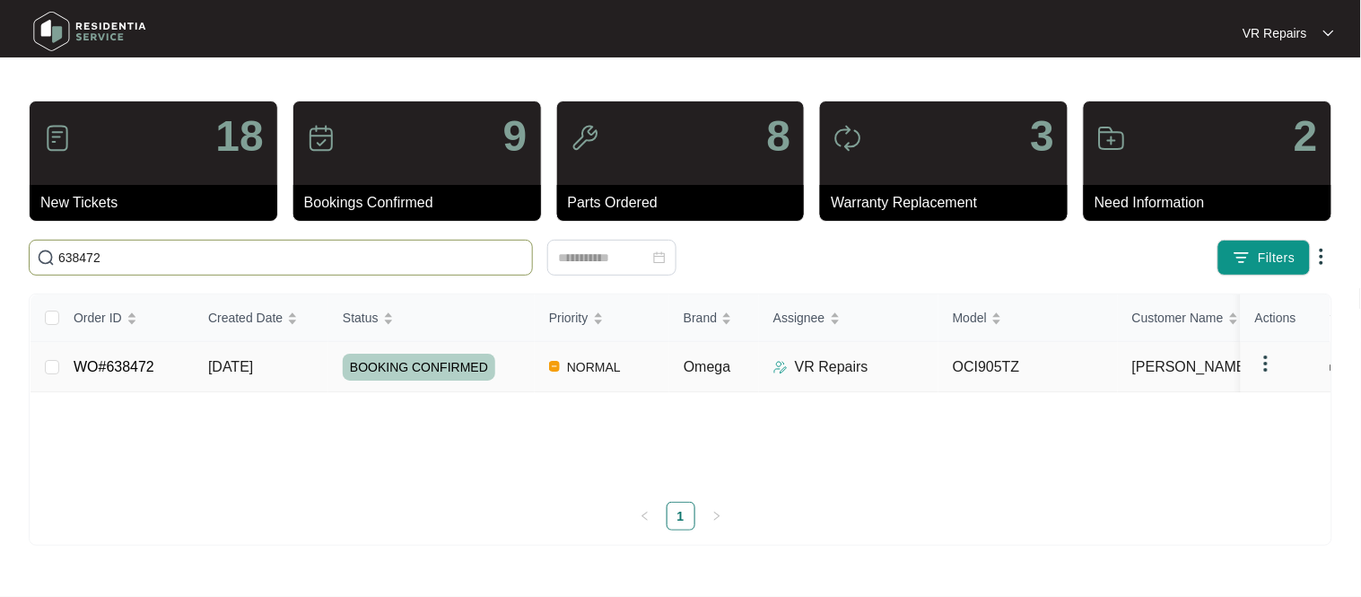
type input "638472"
click at [135, 373] on link "WO#638472" at bounding box center [114, 366] width 81 height 15
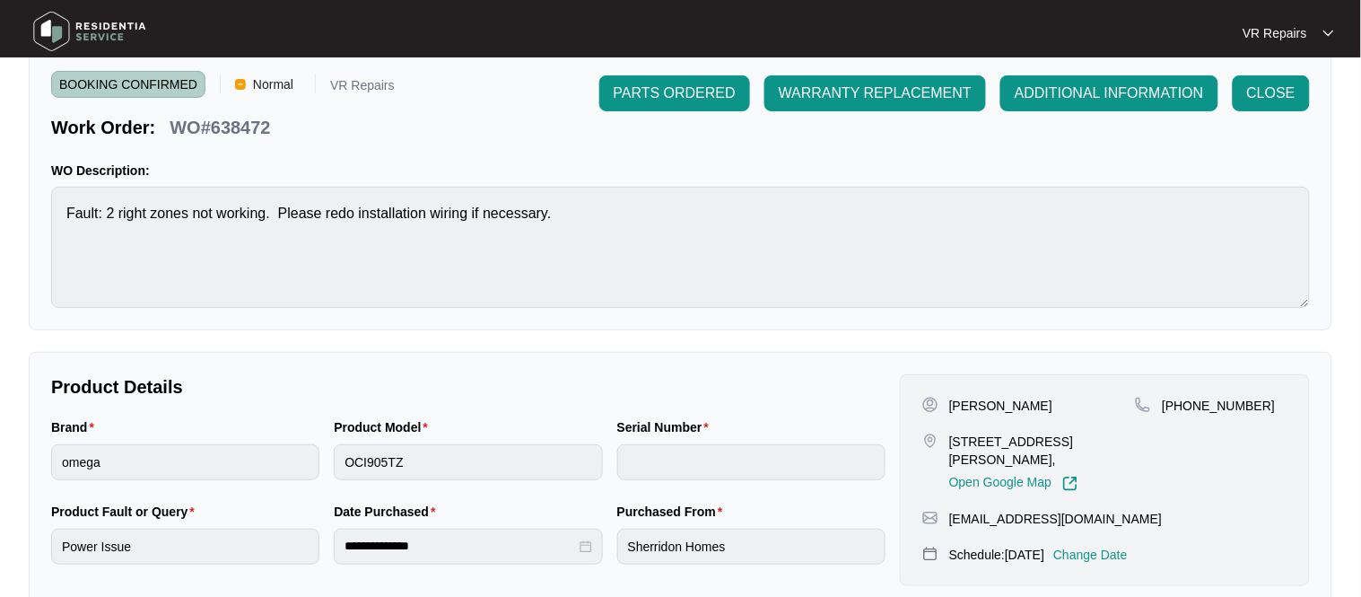
scroll to position [79, 0]
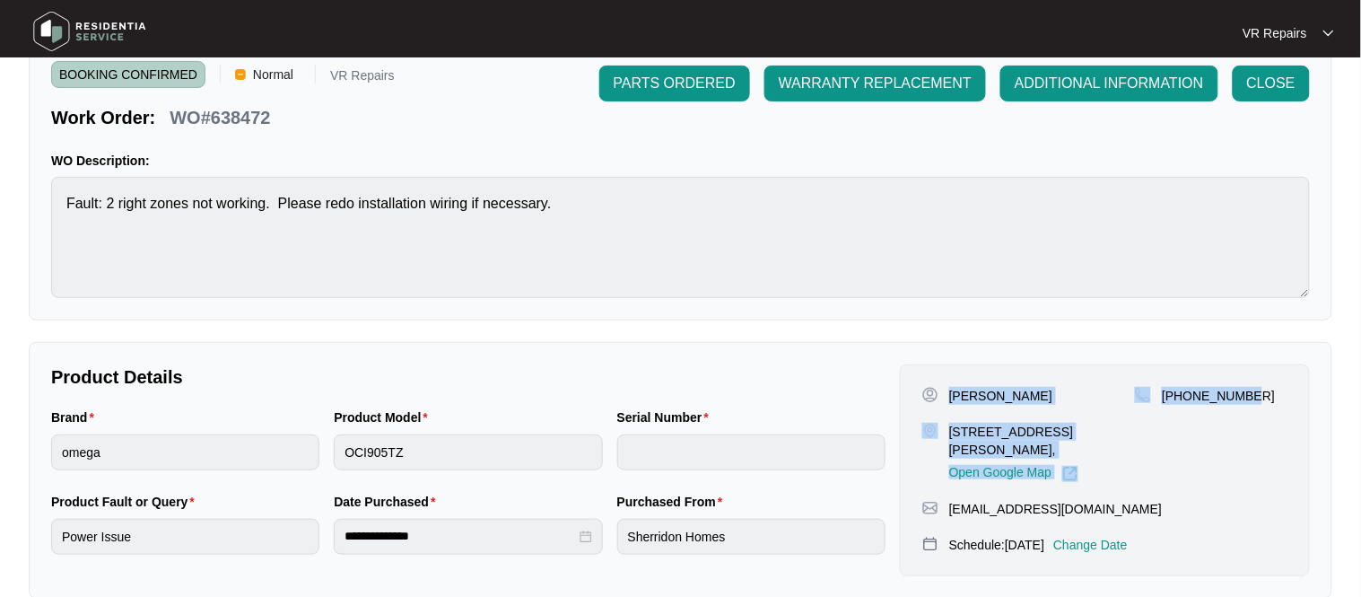
drag, startPoint x: 952, startPoint y: 396, endPoint x: 1257, endPoint y: 400, distance: 305.0
click at [1257, 400] on div "[PERSON_NAME] [STREET_ADDRESS][PERSON_NAME], Open Google Map [PHONE_NUMBER]" at bounding box center [1104, 434] width 365 height 95
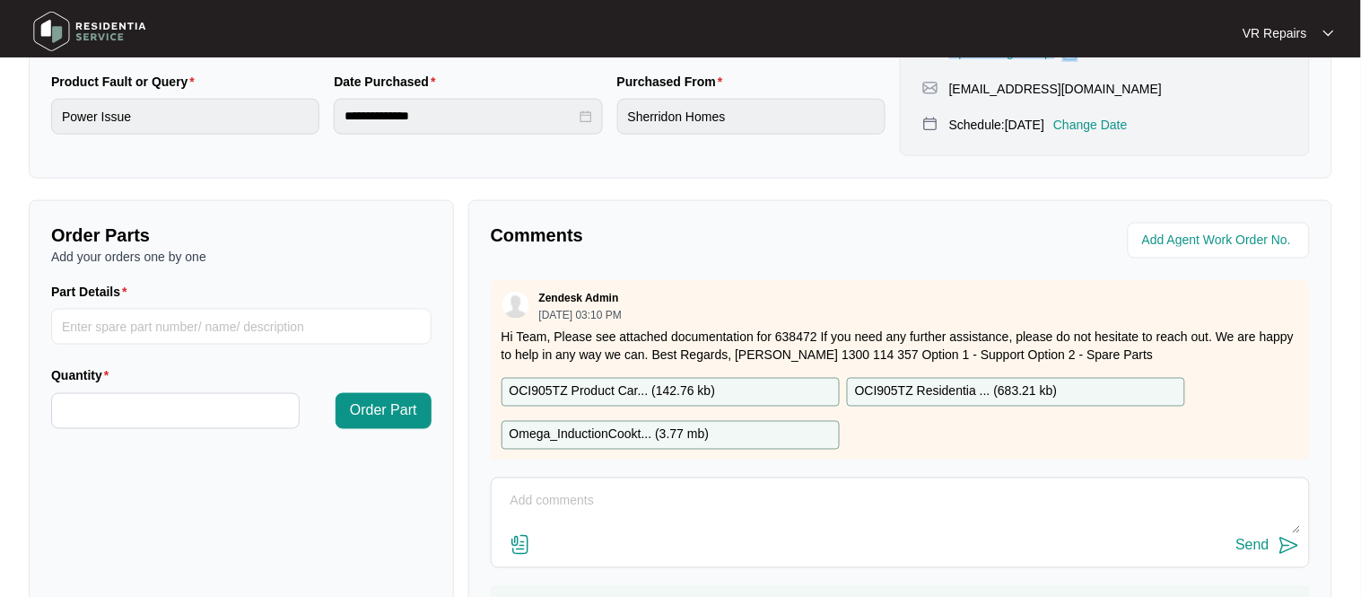
scroll to position [594, 0]
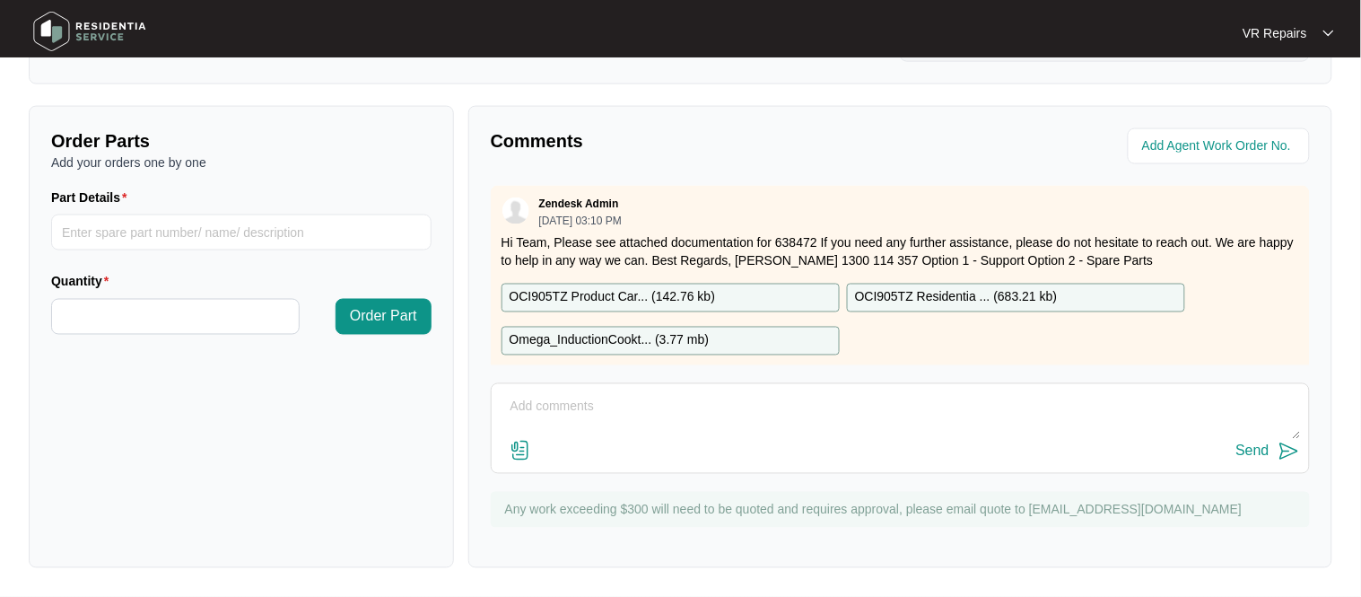
click at [560, 403] on textarea at bounding box center [900, 416] width 799 height 47
paste textarea "Investigated induction cooktop, and found that the electrician who installed th…"
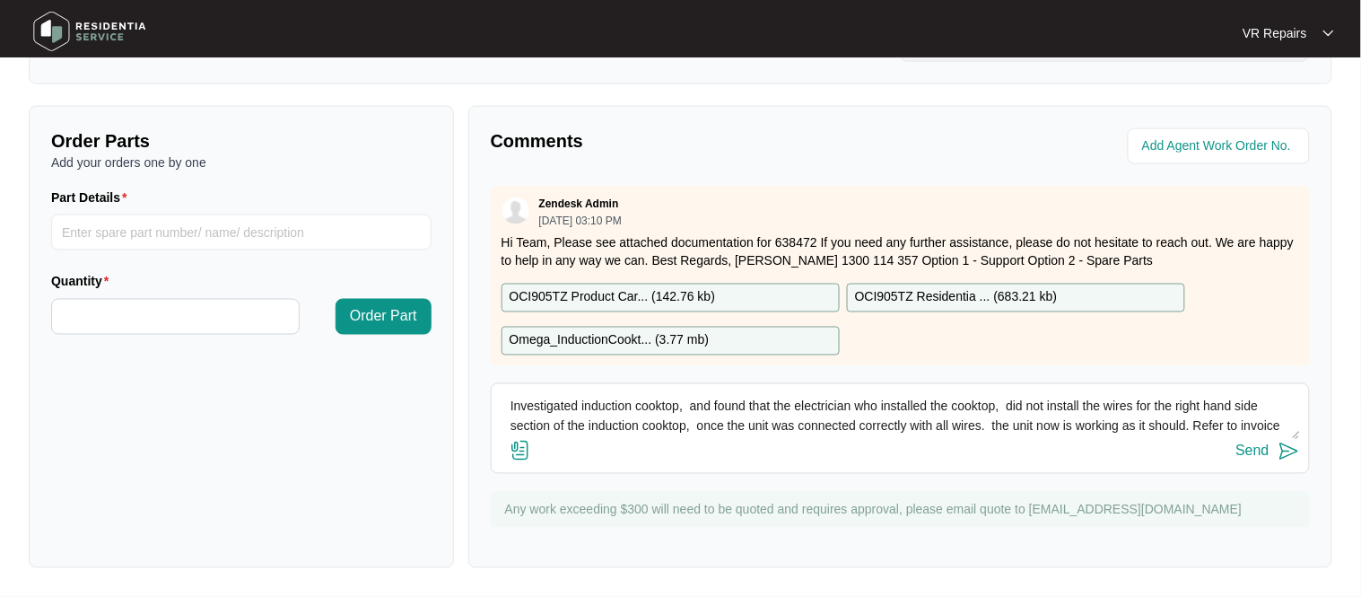
scroll to position [13, 0]
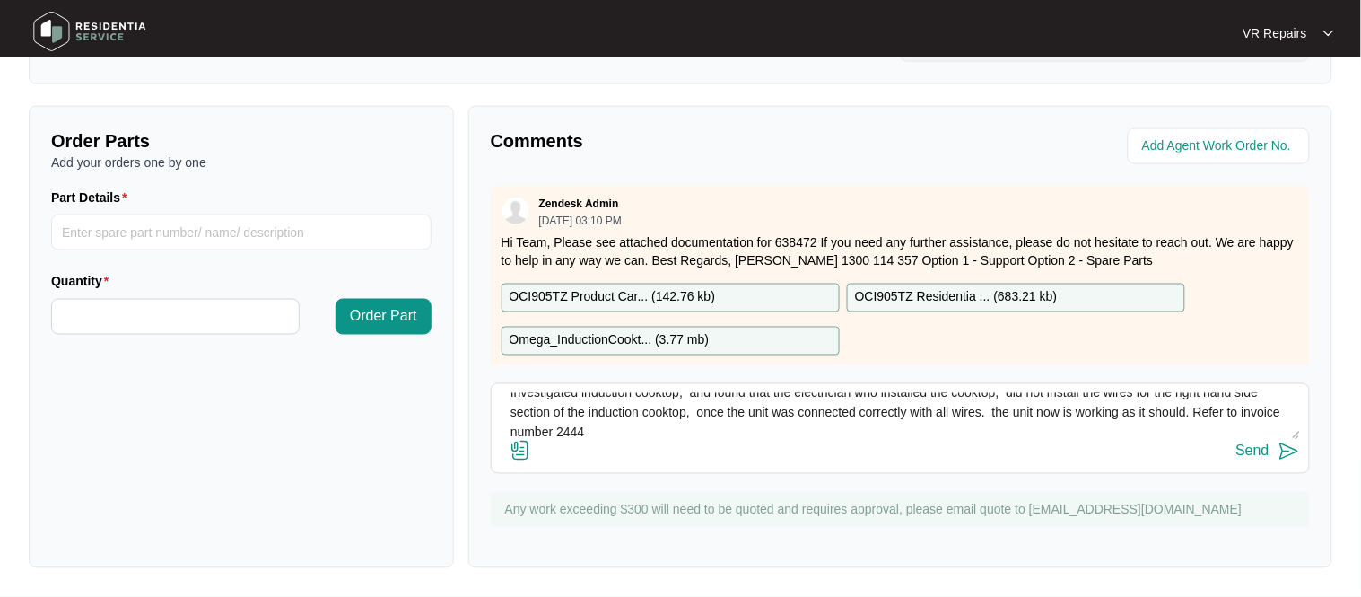
type textarea "Investigated induction cooktop, and found that the electrician who installed th…"
click at [525, 449] on img at bounding box center [521, 451] width 22 height 22
click at [0, 0] on input "file" at bounding box center [0, 0] width 0 height 0
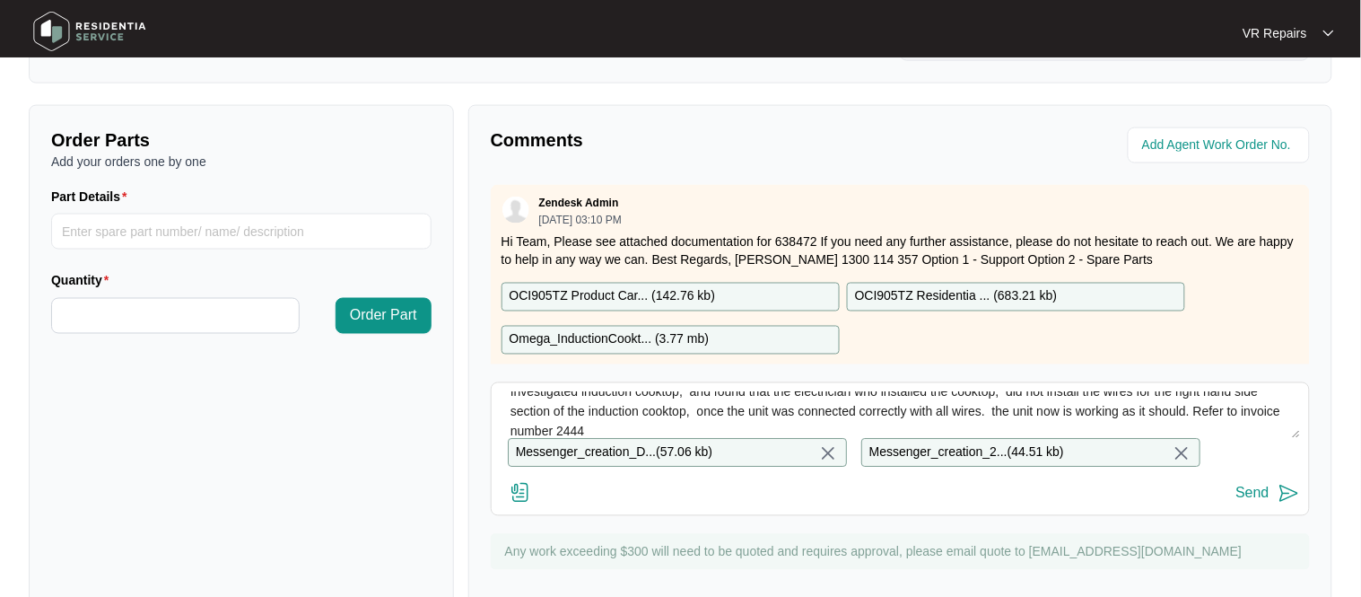
click at [1250, 491] on div "Send" at bounding box center [1252, 493] width 33 height 16
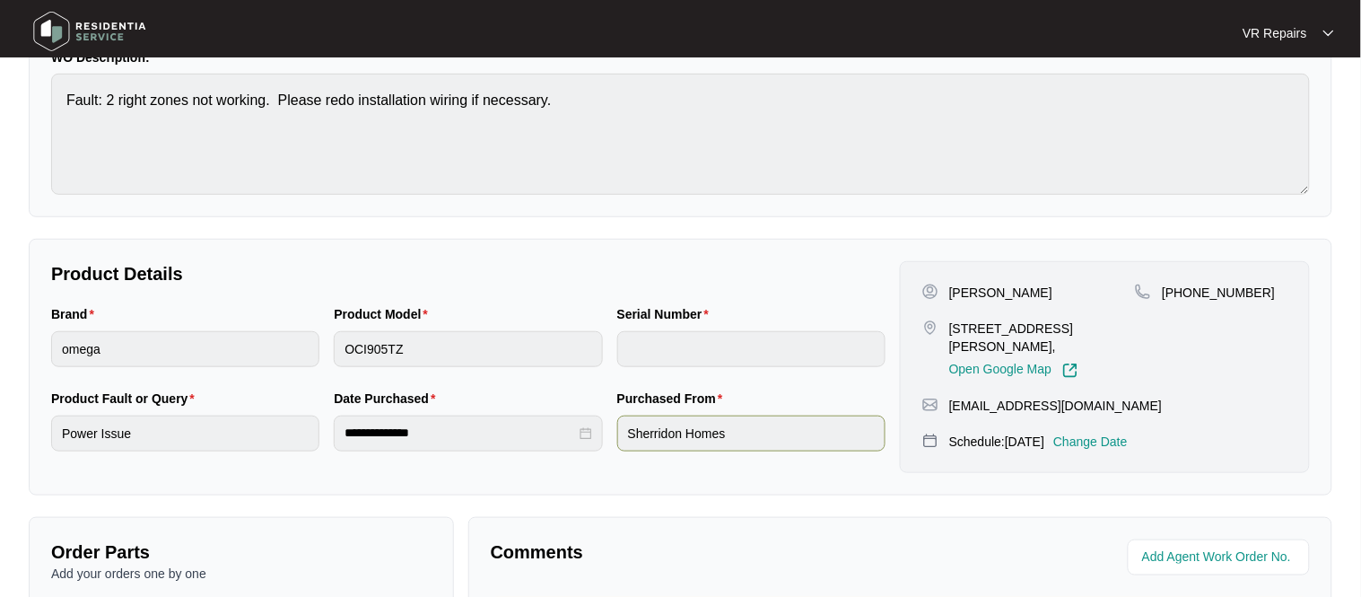
scroll to position [0, 0]
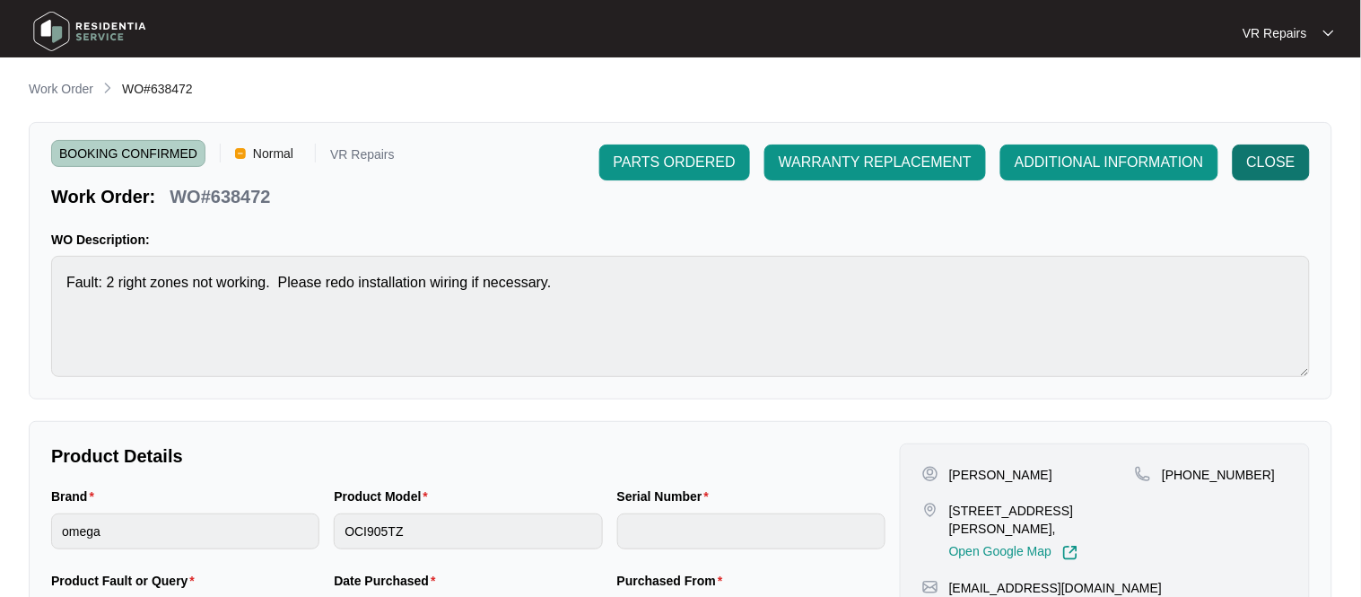
click at [1264, 169] on span "CLOSE" at bounding box center [1271, 163] width 48 height 22
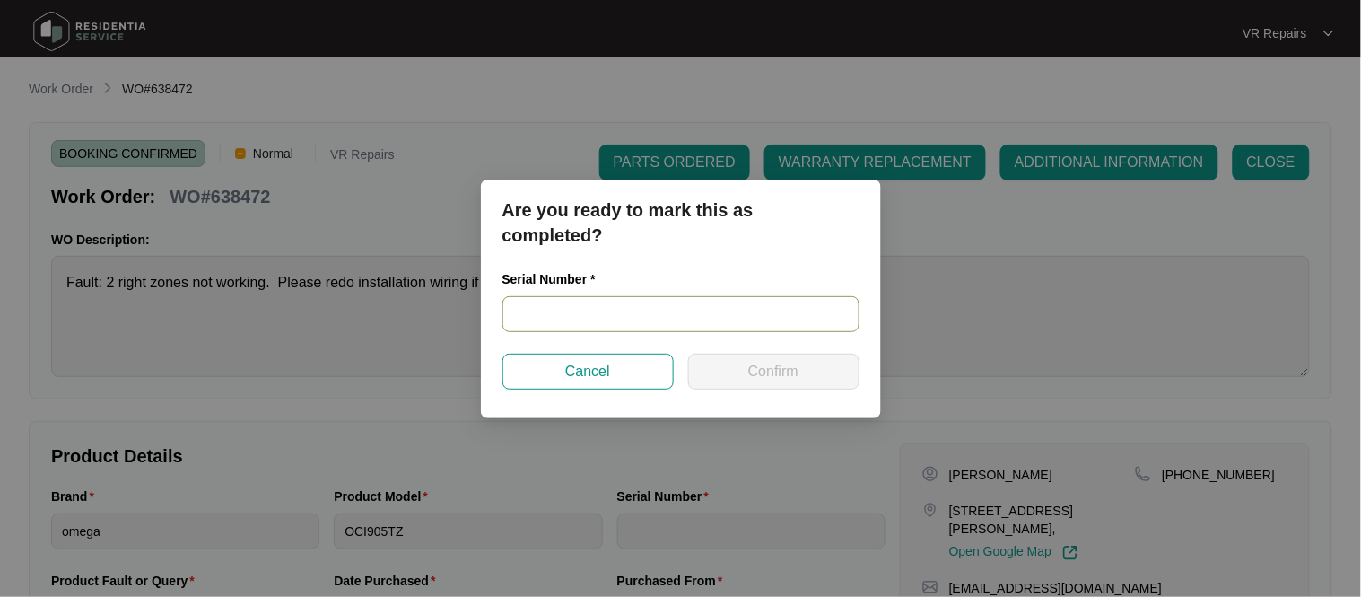
click at [594, 320] on input "text" at bounding box center [680, 314] width 357 height 36
paste input "461524200200689"
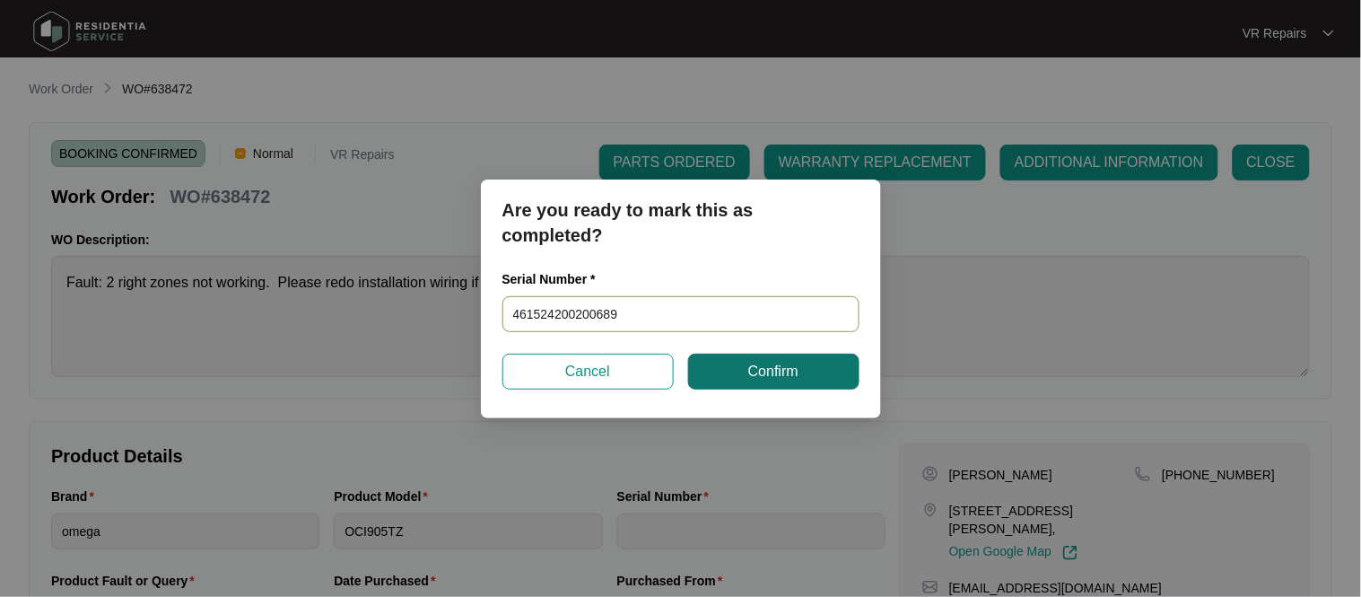
type input "461524200200689"
click at [829, 372] on button "Confirm" at bounding box center [773, 371] width 171 height 36
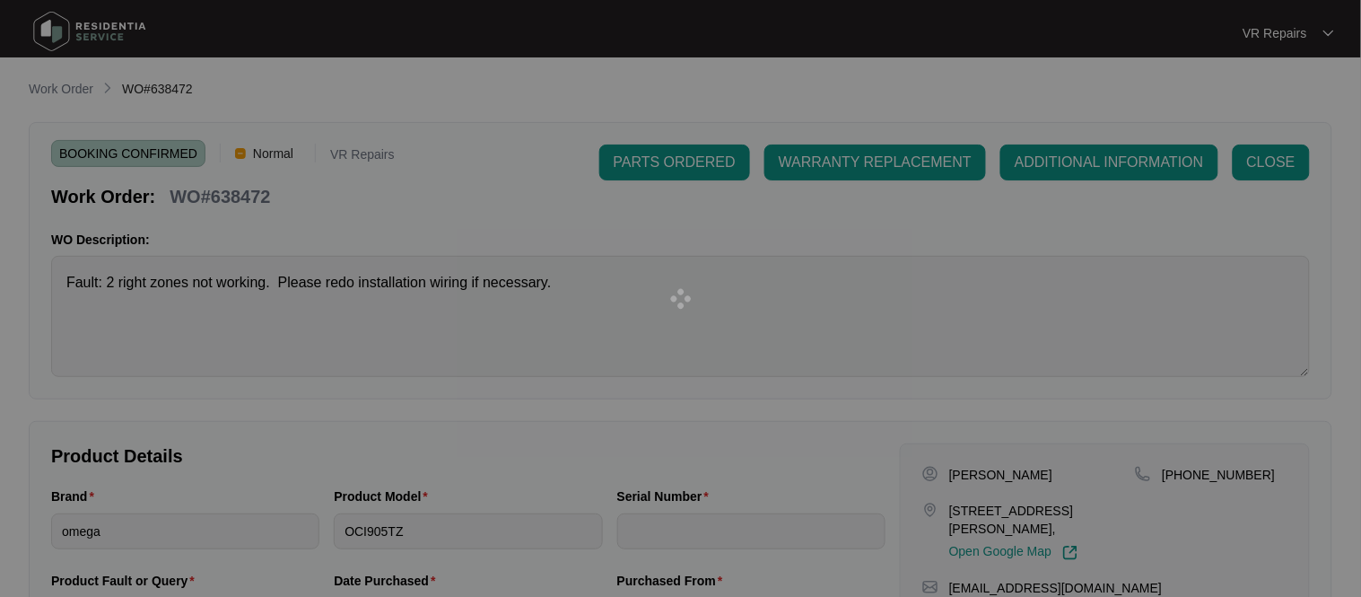
type input "461524200200689"
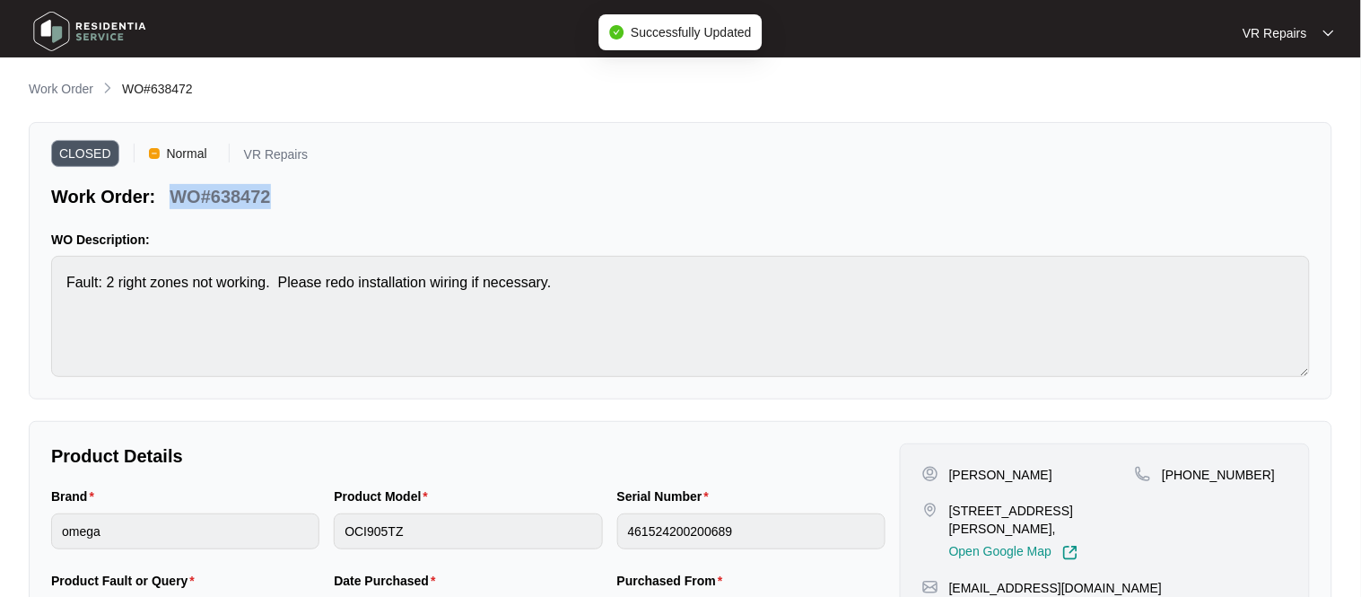
drag, startPoint x: 274, startPoint y: 196, endPoint x: 177, endPoint y: 205, distance: 97.3
click at [177, 205] on div "WO#638472" at bounding box center [219, 193] width 115 height 31
copy p "WO#638472"
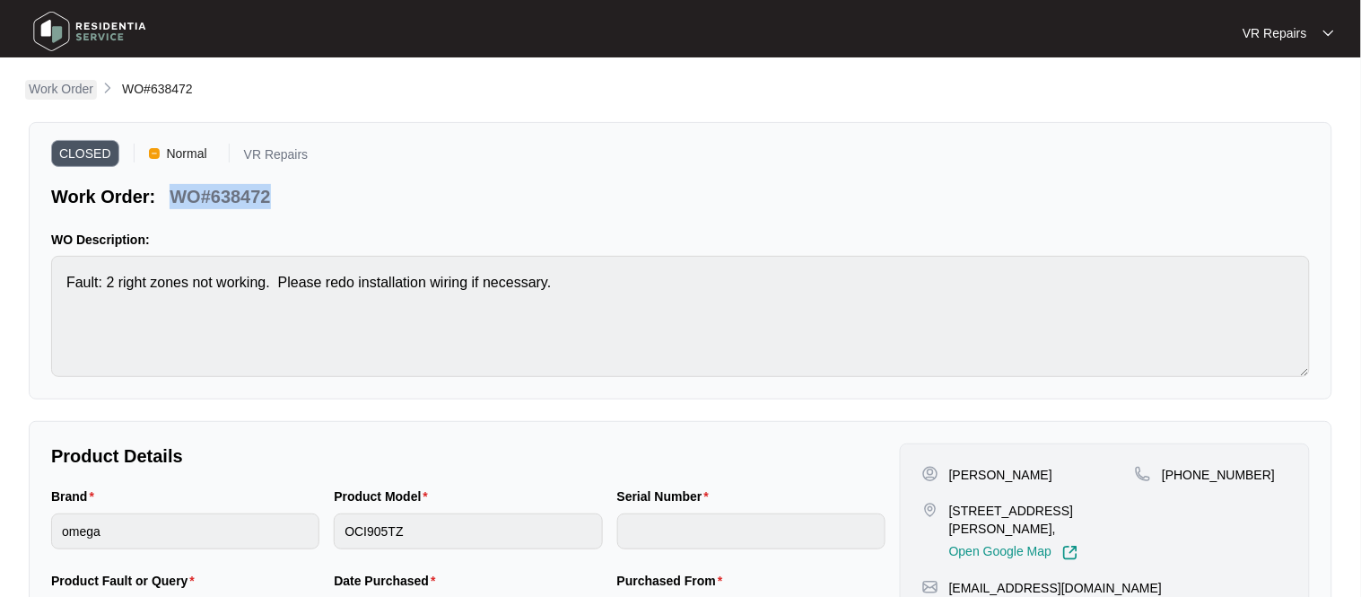
click at [57, 87] on p "Work Order" at bounding box center [61, 89] width 65 height 18
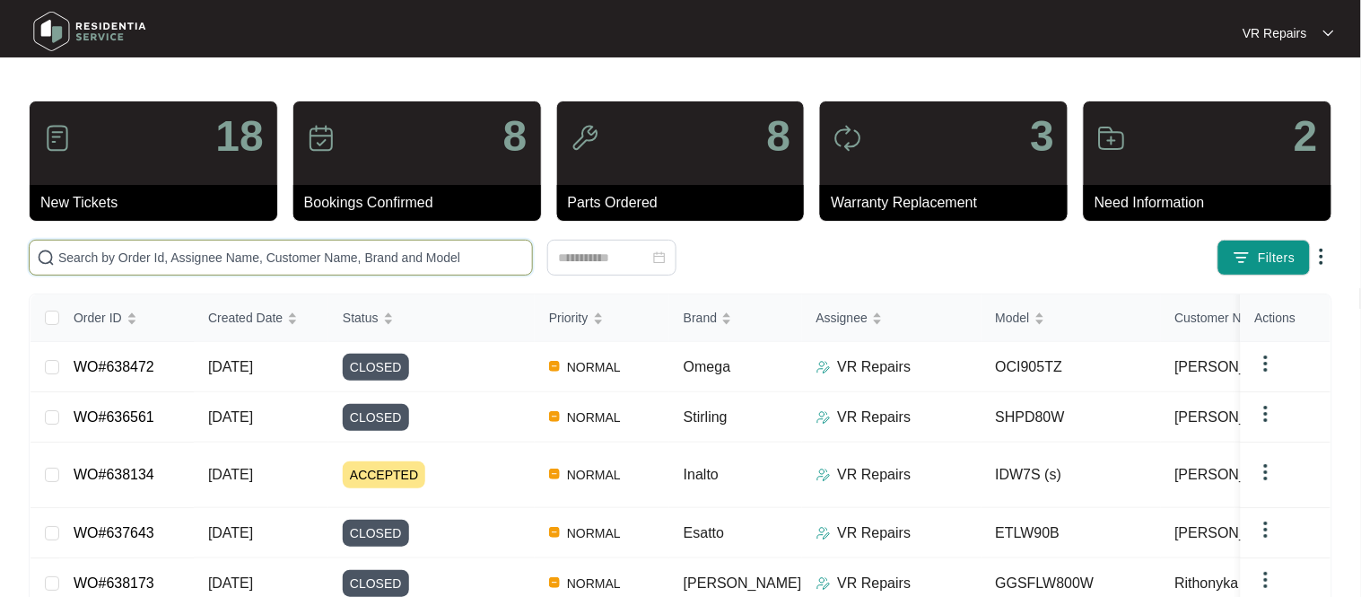
click at [211, 248] on input "text" at bounding box center [291, 258] width 466 height 20
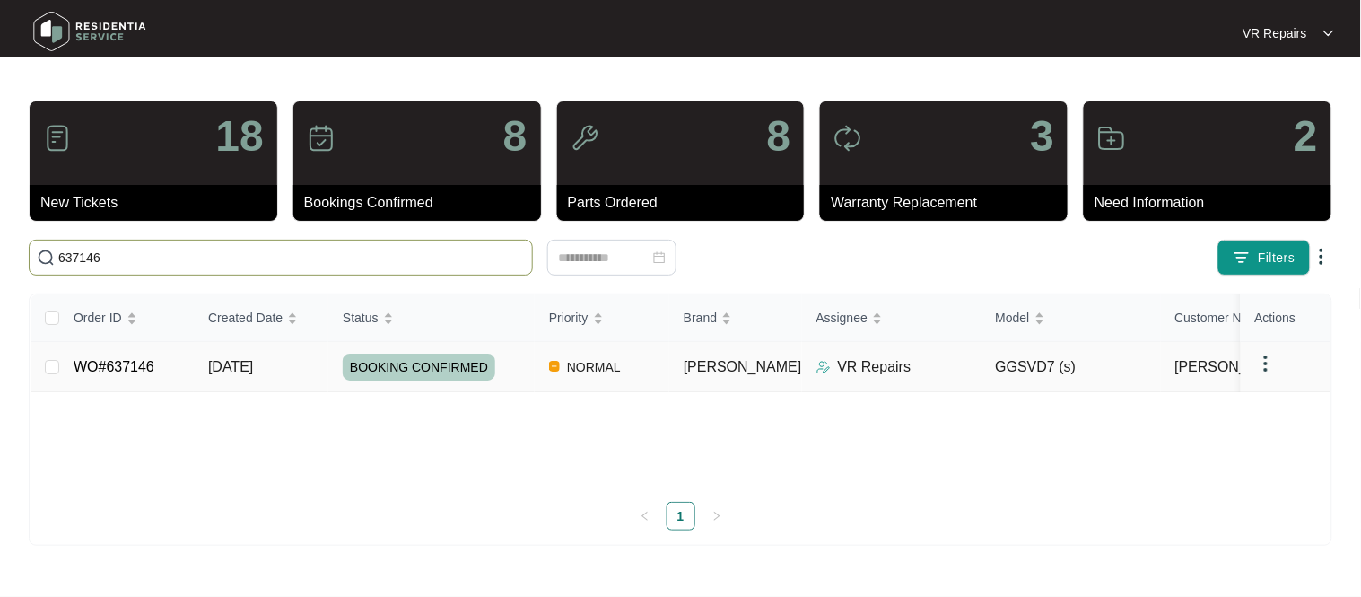
type input "637146"
click at [120, 364] on link "WO#637146" at bounding box center [114, 366] width 81 height 15
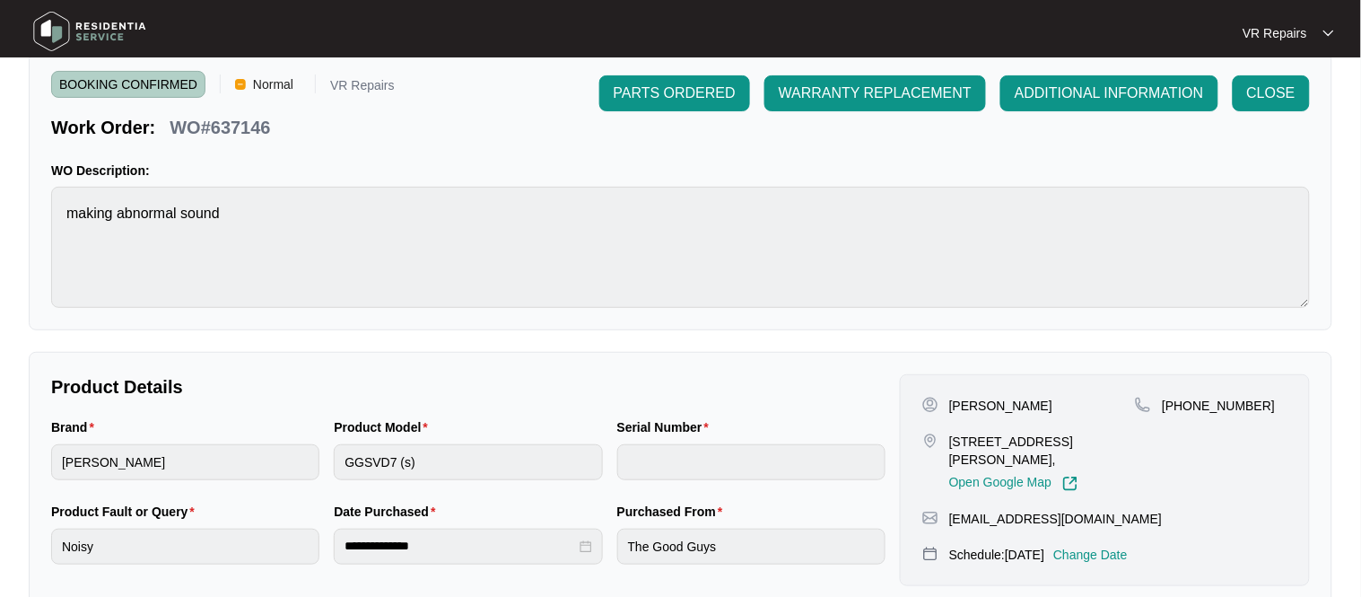
scroll to position [77, 0]
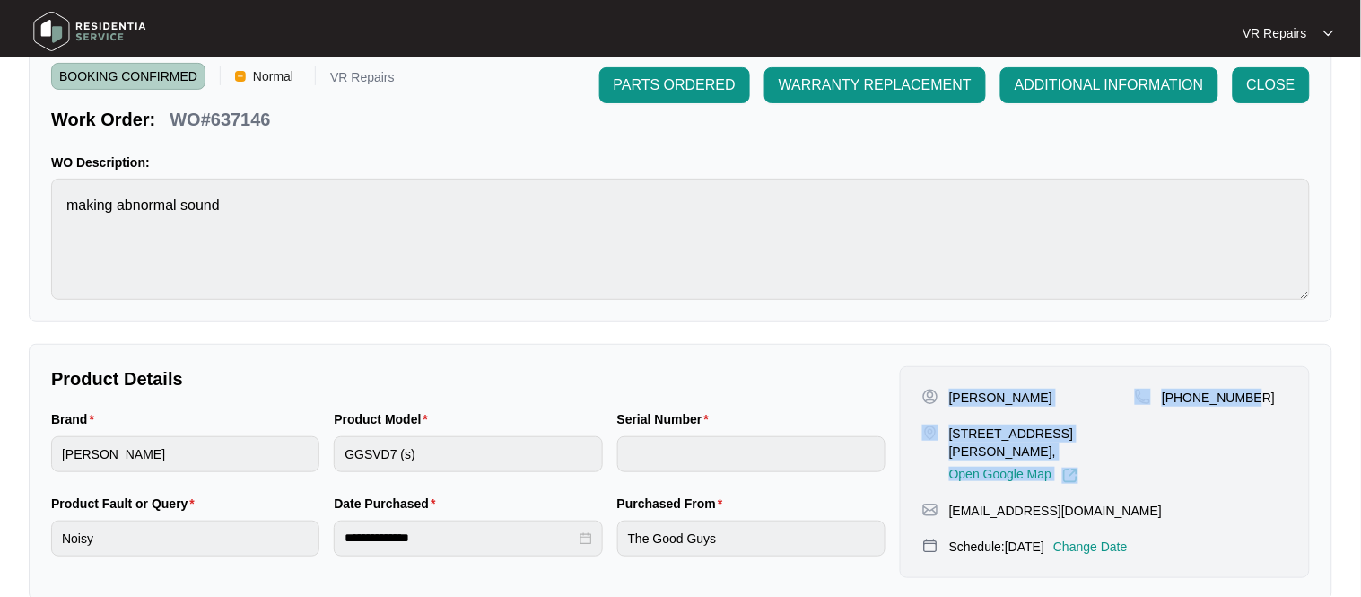
drag, startPoint x: 950, startPoint y: 398, endPoint x: 1279, endPoint y: 413, distance: 329.5
click at [1285, 413] on div "[PERSON_NAME] [STREET_ADDRESS][PERSON_NAME], Open Google Map [PHONE_NUMBER]" at bounding box center [1104, 435] width 365 height 95
copy div "[PERSON_NAME] [STREET_ADDRESS][PERSON_NAME], Open Google Map [PHONE_NUMBER]"
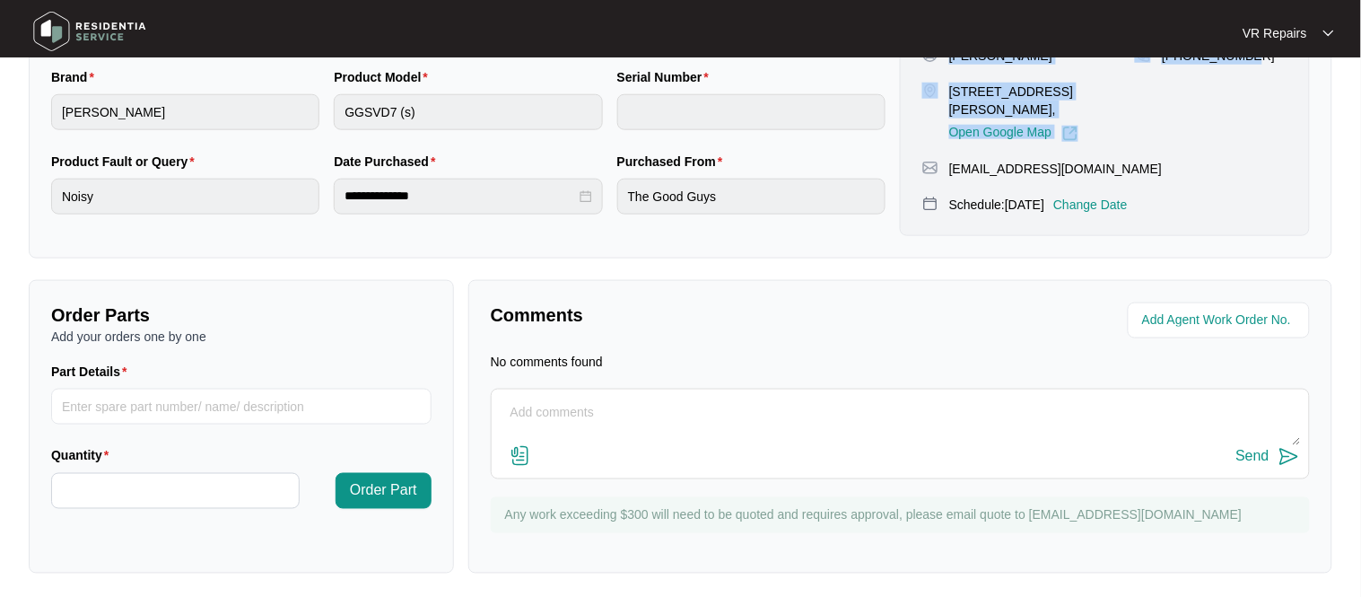
scroll to position [424, 0]
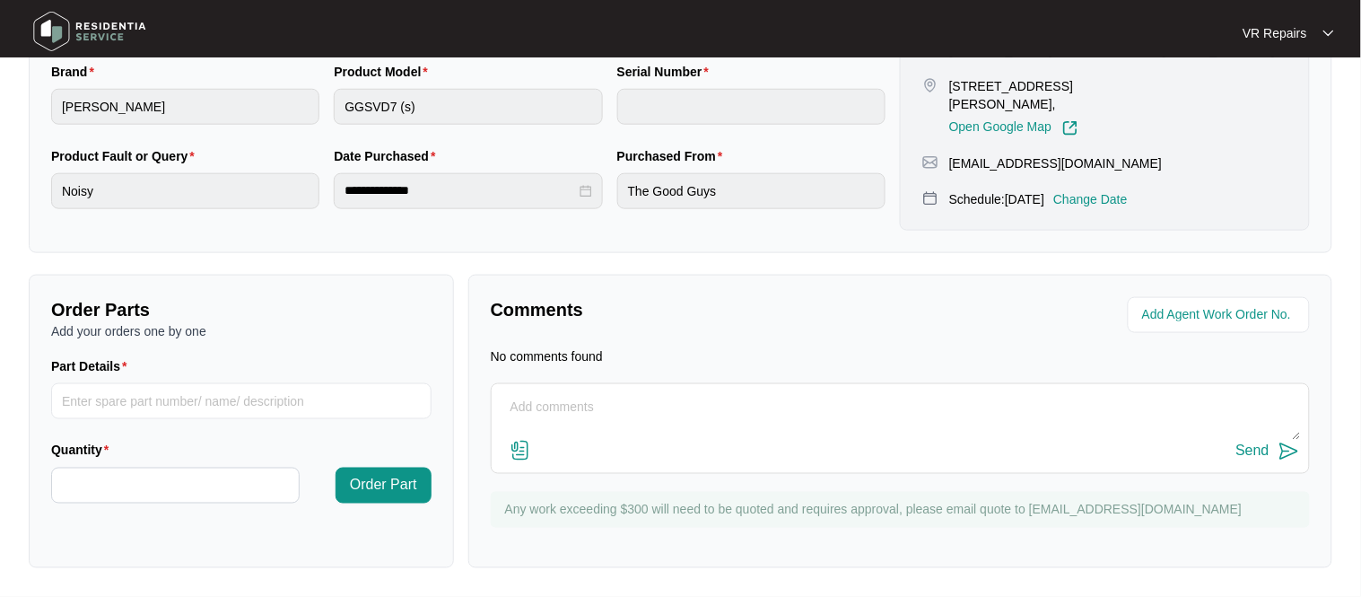
click at [534, 395] on textarea at bounding box center [900, 416] width 799 height 47
paste textarea "Investigating the dryer, and found the unit was giving off a squealing noise as…"
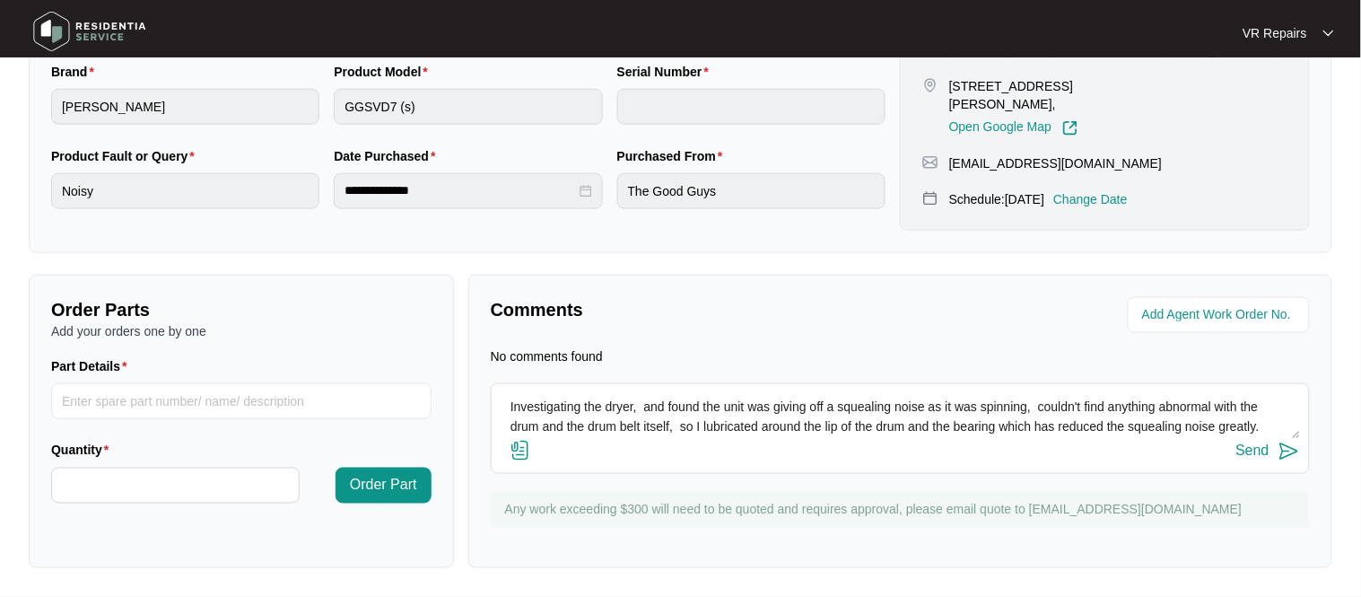
scroll to position [13, 0]
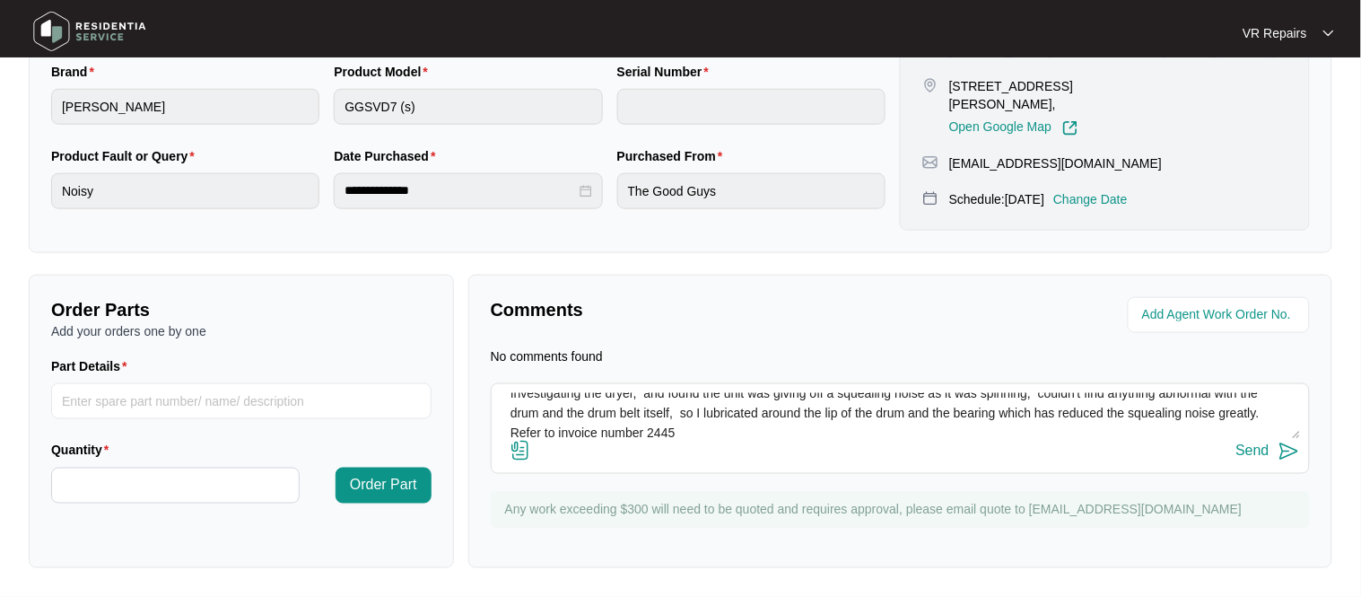
type textarea "Investigating the dryer, and found the unit was giving off a squealing noise as…"
click at [1262, 450] on div "Send" at bounding box center [1252, 451] width 33 height 16
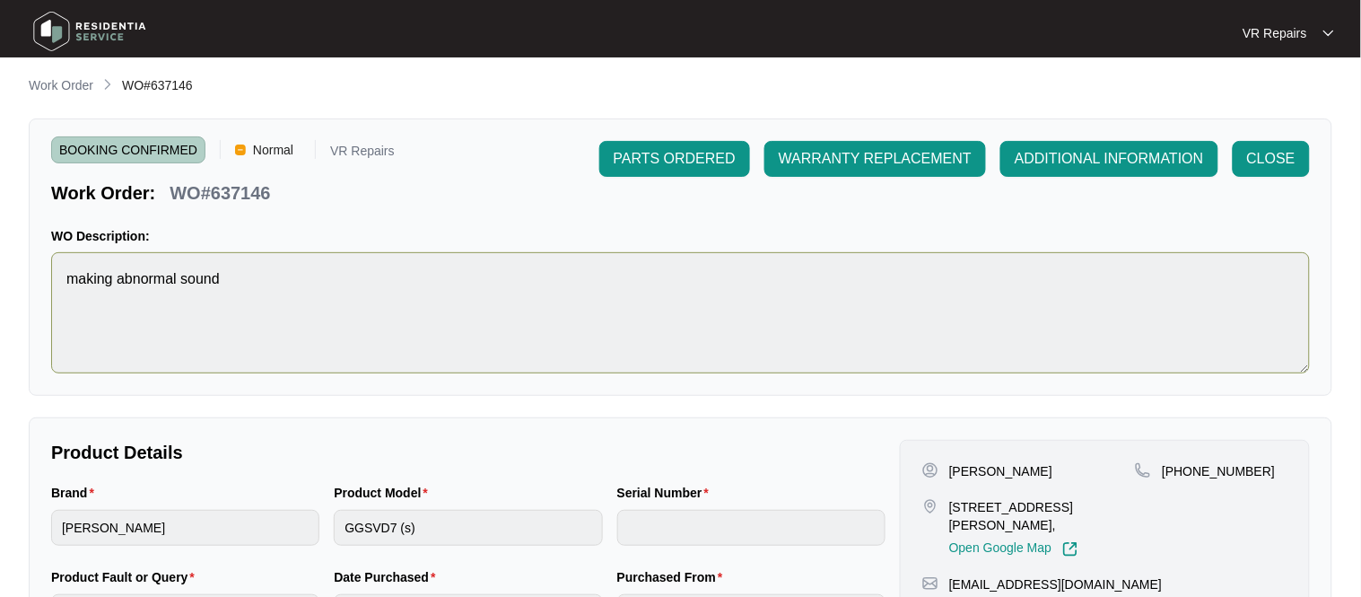
scroll to position [0, 0]
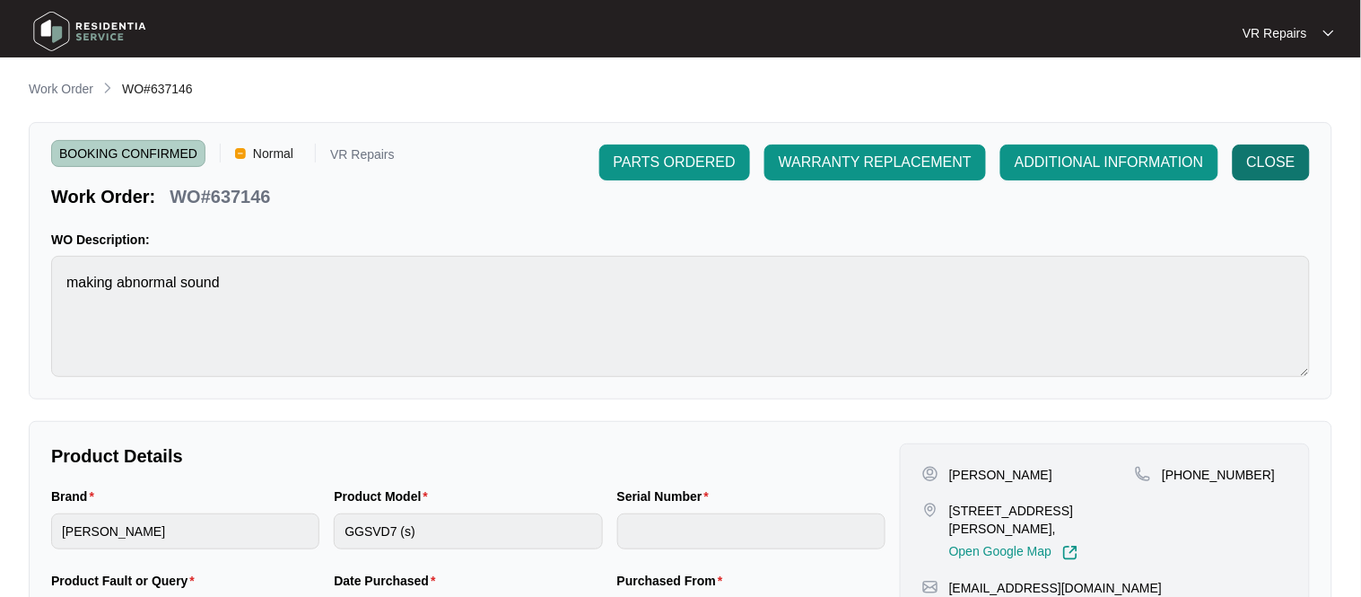
click at [1279, 163] on span "CLOSE" at bounding box center [1271, 163] width 48 height 22
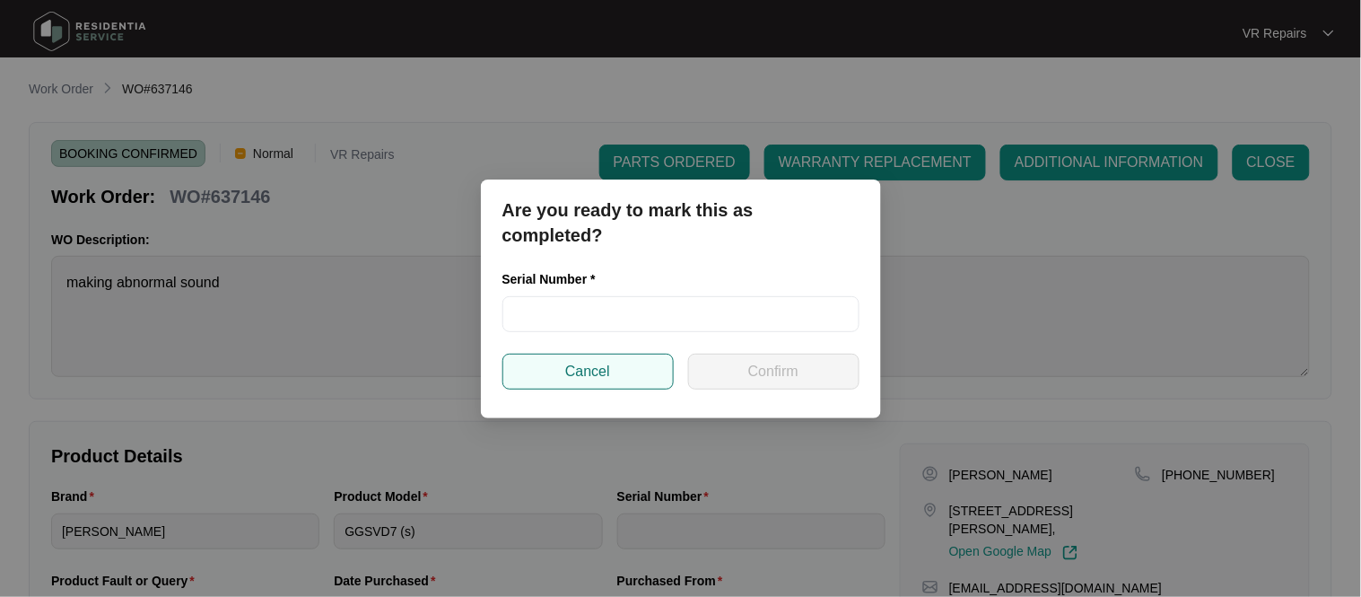
click at [622, 383] on button "Cancel" at bounding box center [587, 371] width 171 height 36
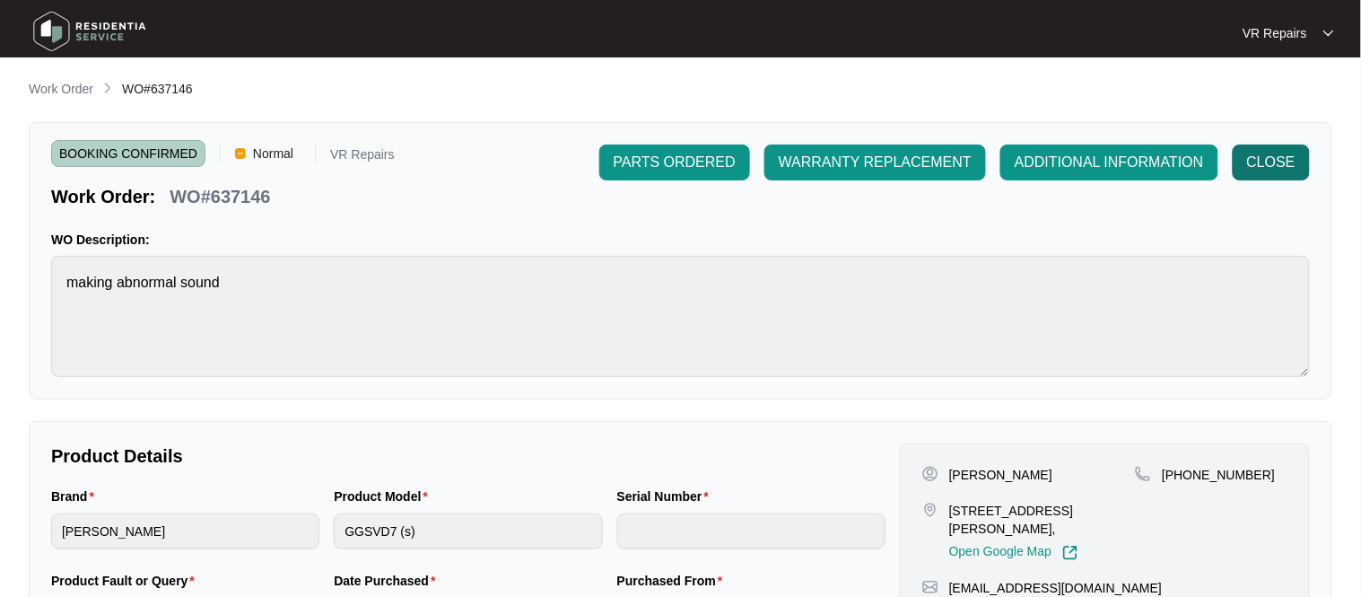
click at [1239, 161] on button "CLOSE" at bounding box center [1271, 162] width 77 height 36
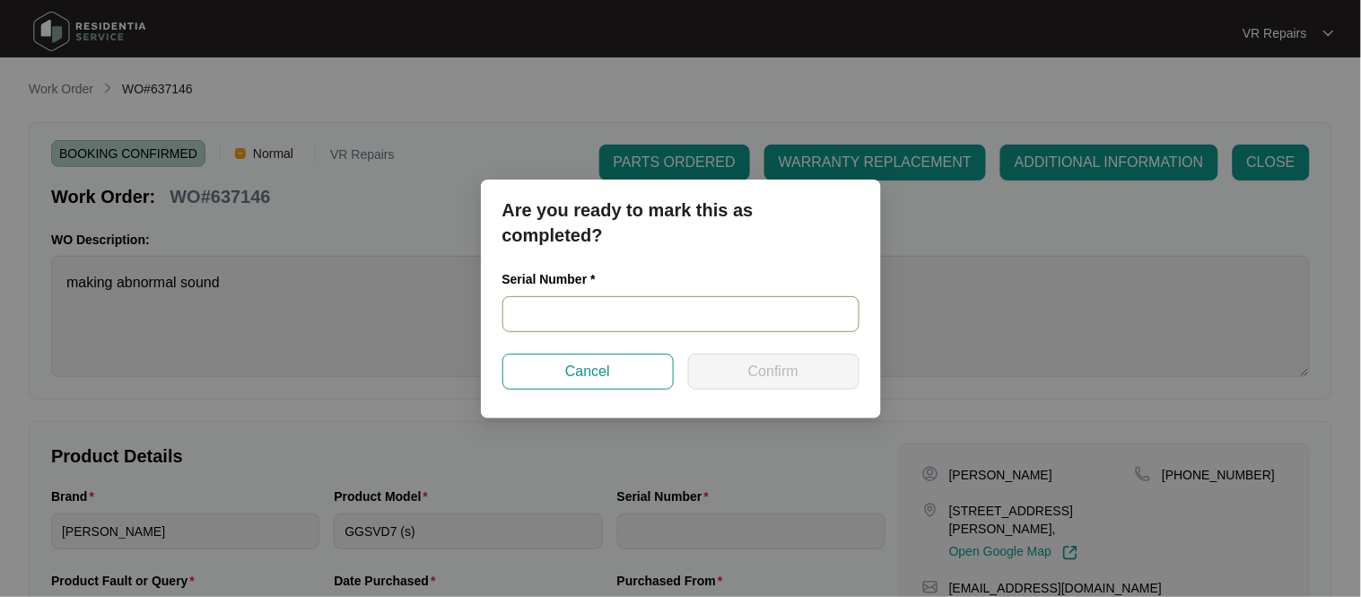
click at [567, 311] on input "text" at bounding box center [680, 314] width 357 height 36
paste input "541N441050143105L00145"
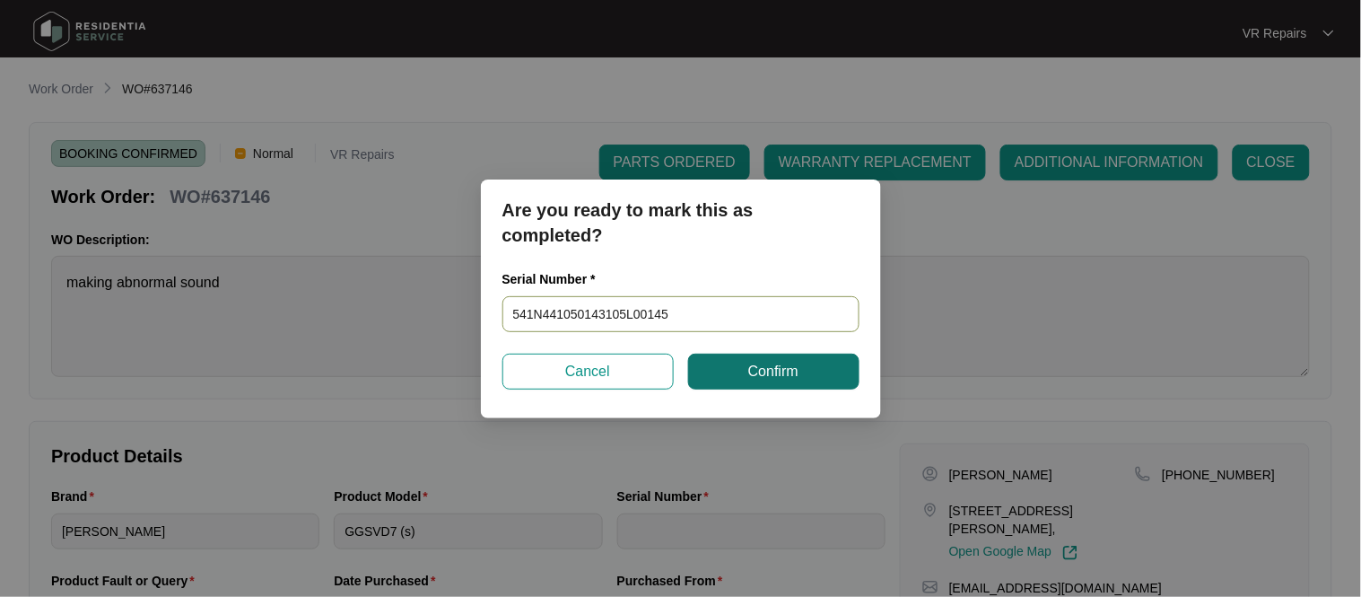
type input "541N441050143105L00145"
click at [822, 375] on button "Confirm" at bounding box center [773, 371] width 171 height 36
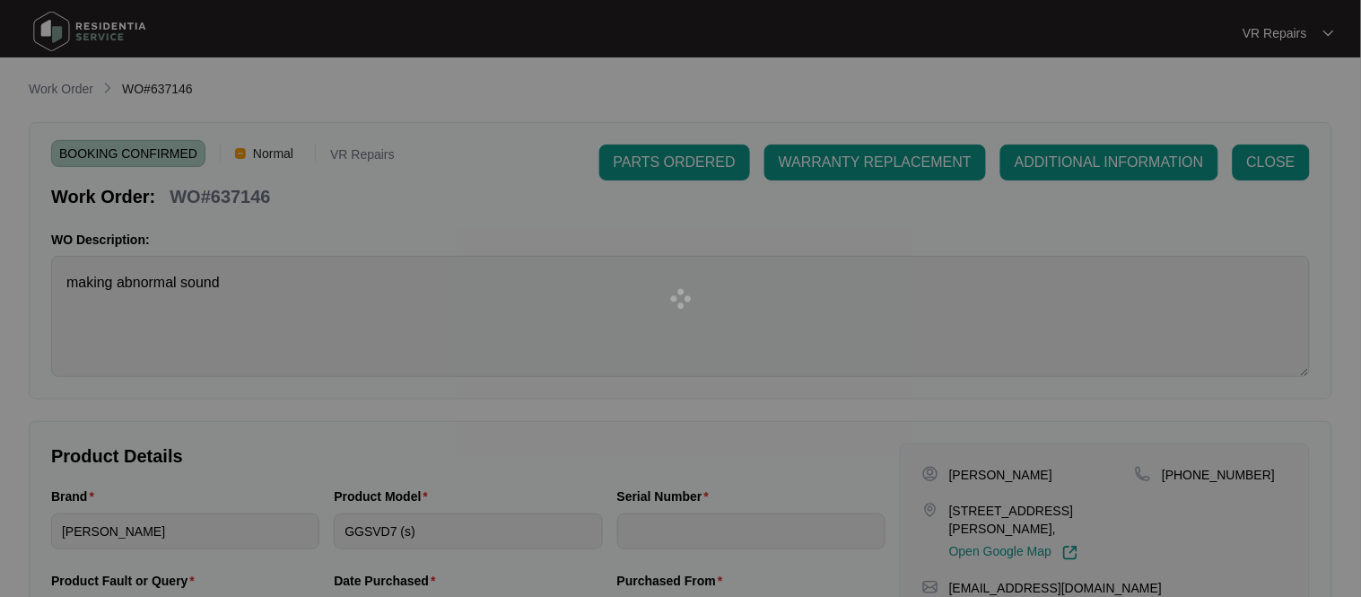
type input "541N441050143105L00145"
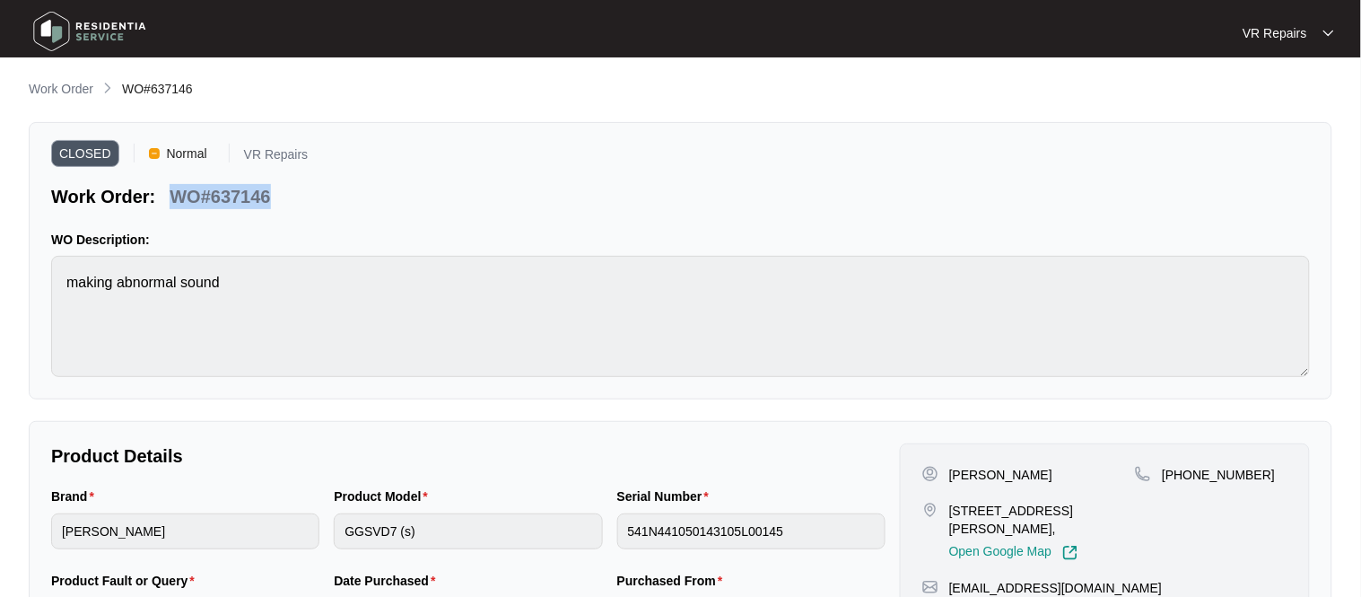
drag, startPoint x: 271, startPoint y: 196, endPoint x: 170, endPoint y: 204, distance: 100.7
click at [170, 204] on div "WO#637146" at bounding box center [219, 193] width 115 height 31
copy p "WO#637146"
click at [73, 76] on main "**********" at bounding box center [680, 499] width 1361 height 998
click at [73, 89] on p "Work Order" at bounding box center [61, 89] width 65 height 18
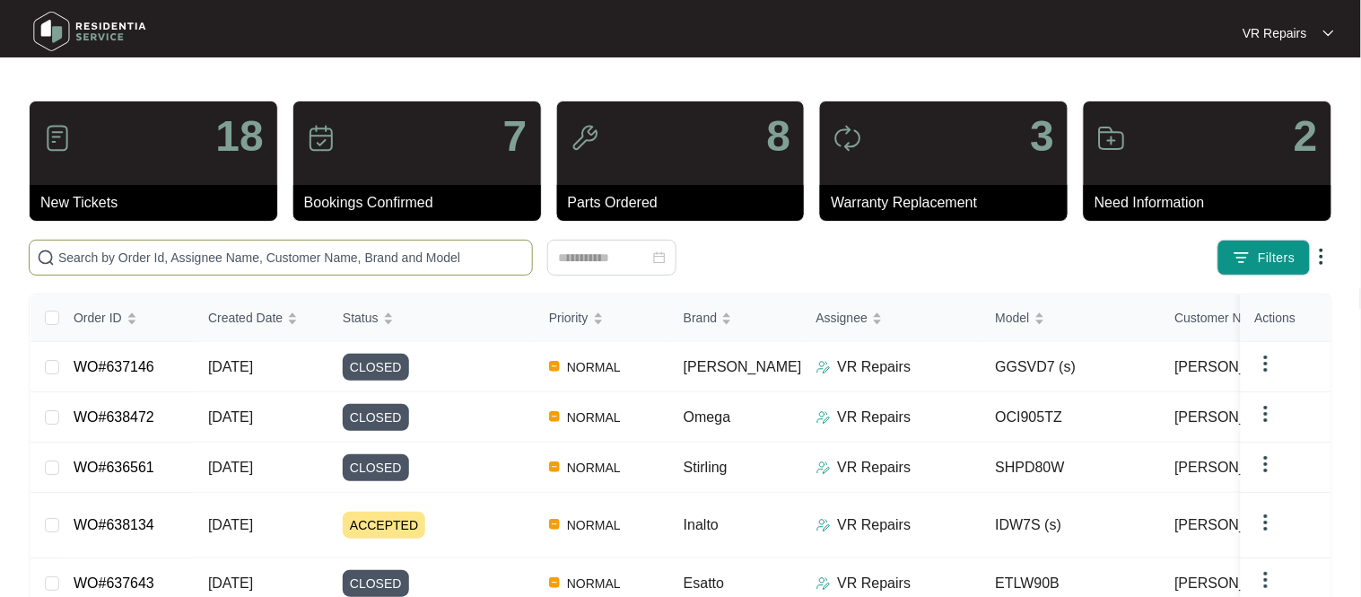
click at [165, 255] on input "text" at bounding box center [291, 258] width 466 height 20
click at [144, 575] on link "WO#637643" at bounding box center [114, 582] width 81 height 15
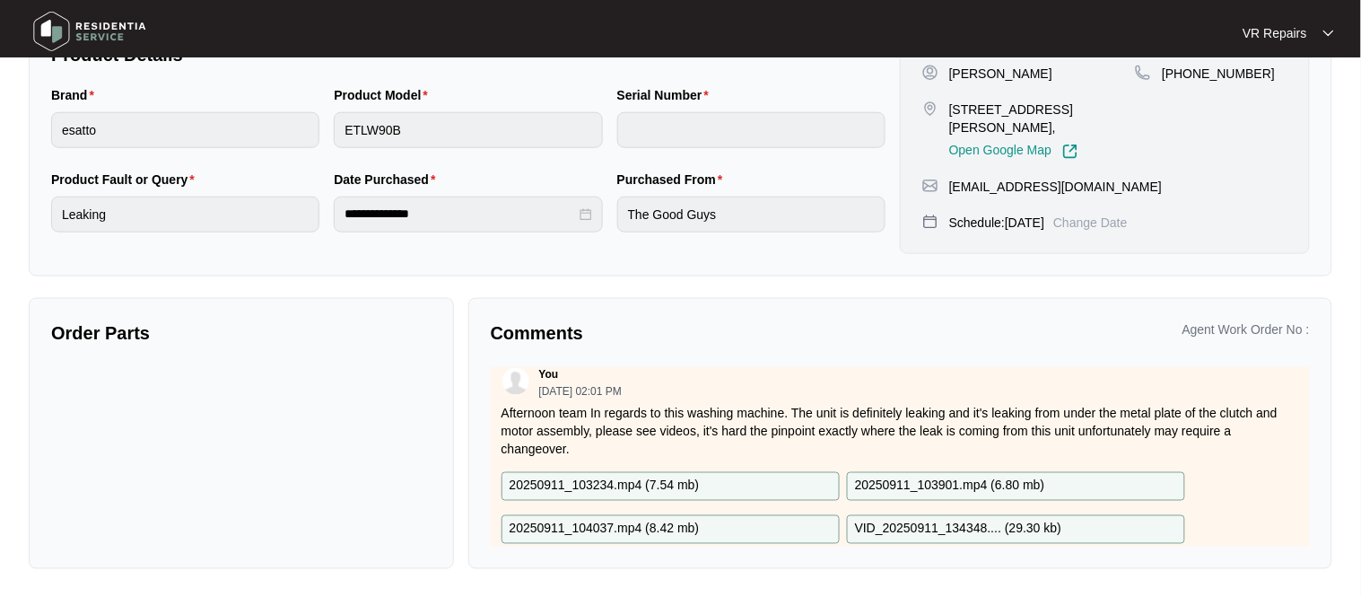
scroll to position [155, 0]
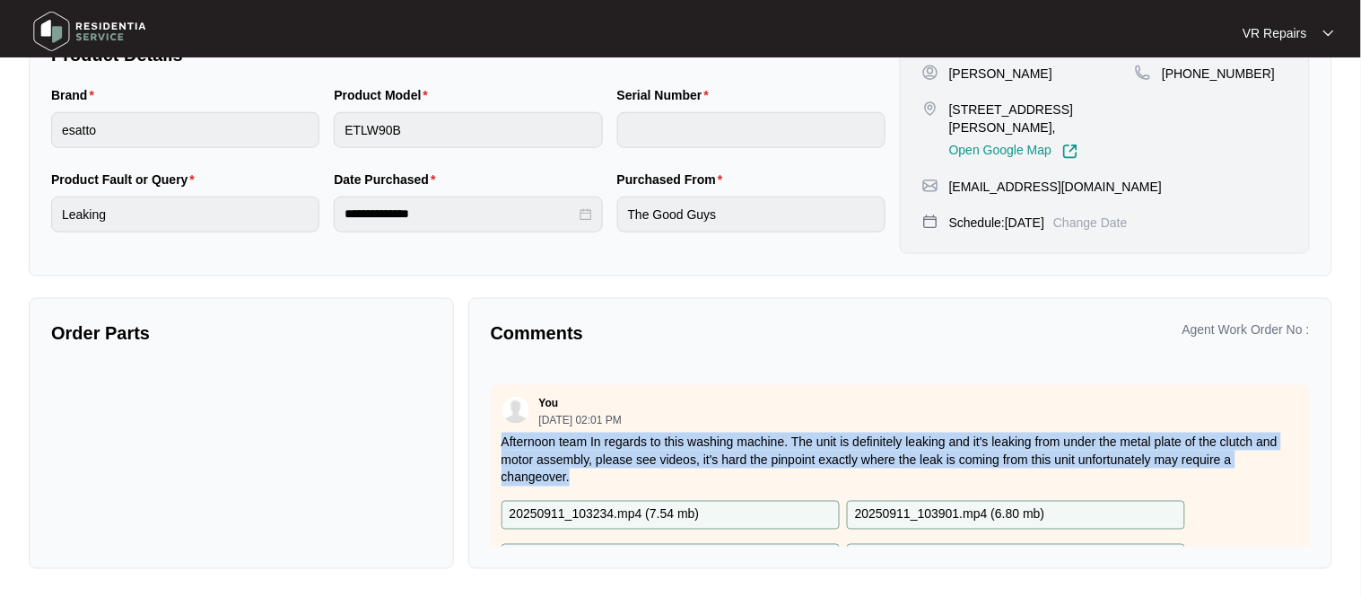
drag, startPoint x: 568, startPoint y: 472, endPoint x: 499, endPoint y: 437, distance: 77.4
click at [499, 437] on div "You [DATE] 02:01 PM Afternoon team In regards to this washing machine. The unit…" at bounding box center [900, 491] width 819 height 213
copy p "Afternoon team In regards to this washing machine. The unit is definitely leaki…"
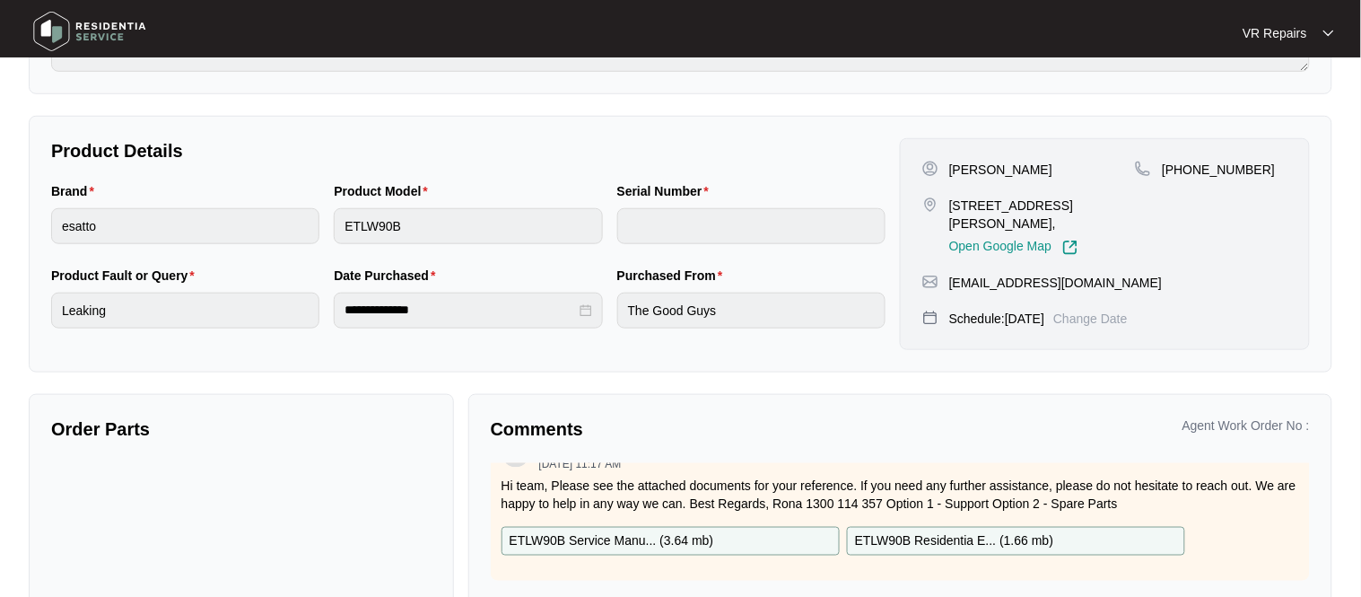
scroll to position [294, 0]
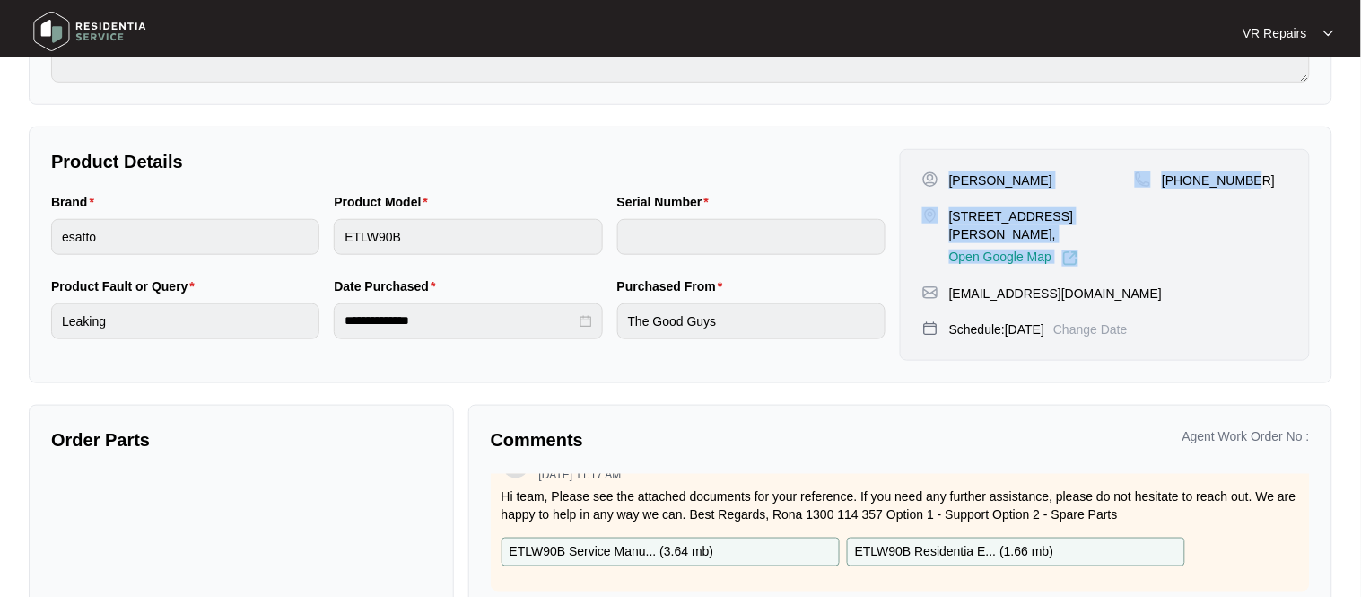
drag, startPoint x: 948, startPoint y: 180, endPoint x: 1262, endPoint y: 177, distance: 314.0
click at [1262, 177] on div "[PERSON_NAME] [STREET_ADDRESS][PERSON_NAME], Open Google Map [PHONE_NUMBER]" at bounding box center [1104, 218] width 365 height 95
copy div "[PERSON_NAME] [STREET_ADDRESS][PERSON_NAME], Open Google Map [PHONE_NUMBER]"
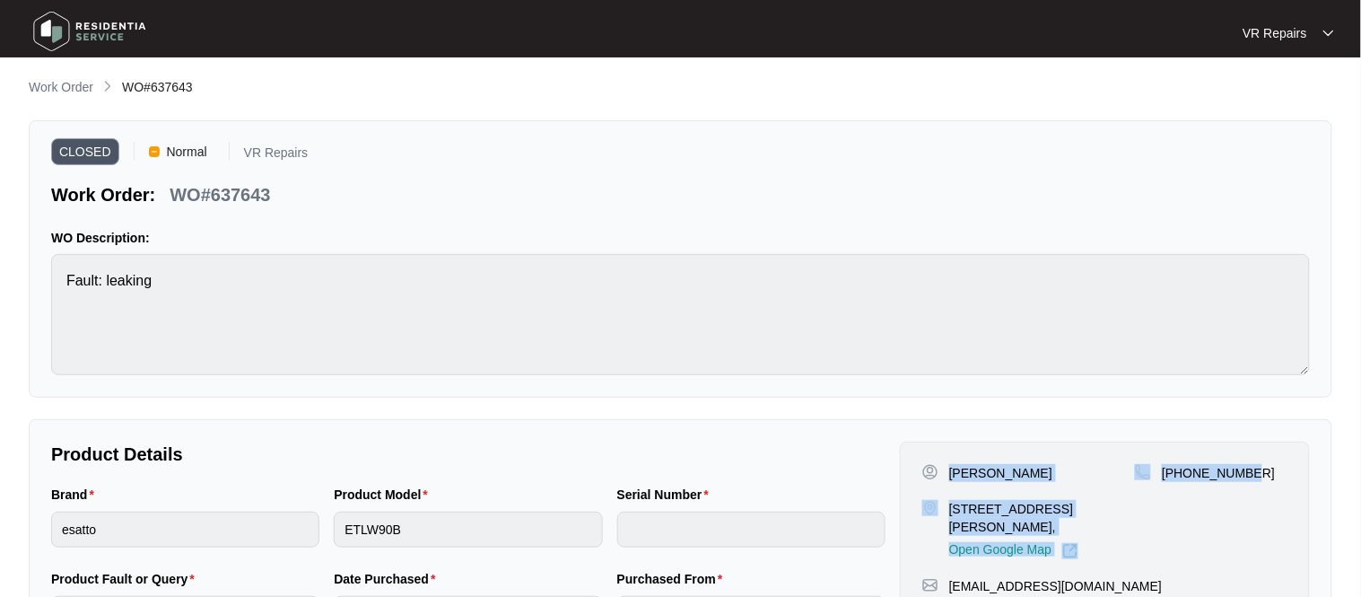
scroll to position [0, 0]
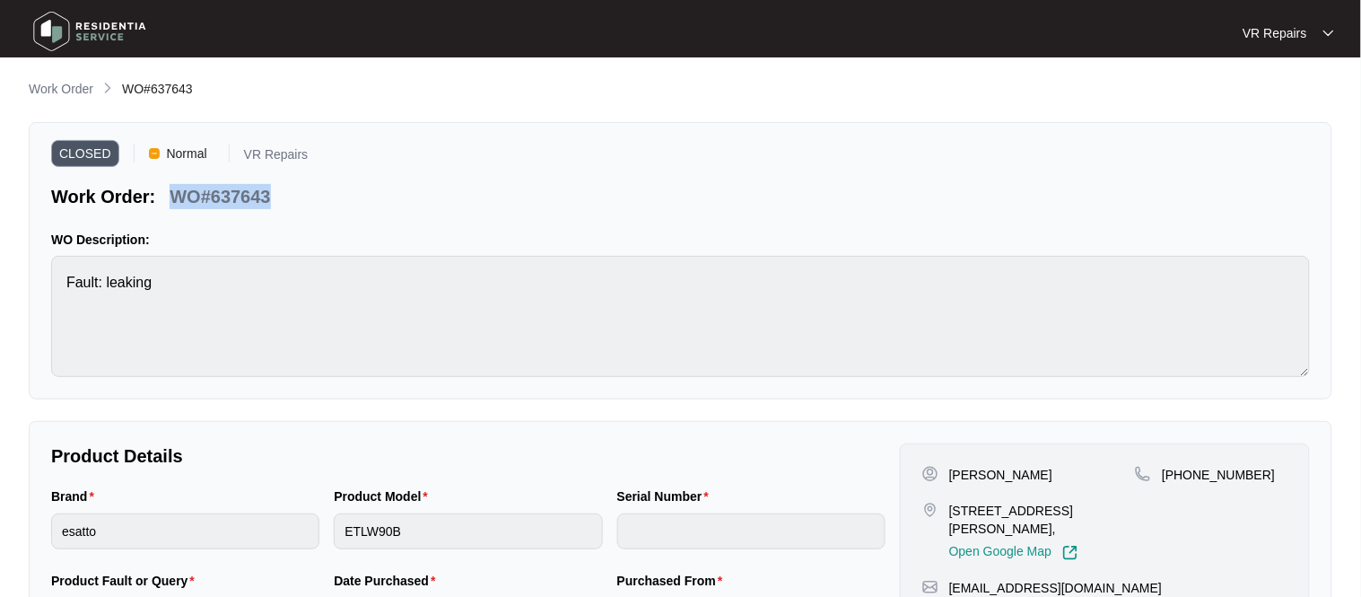
drag, startPoint x: 271, startPoint y: 193, endPoint x: 174, endPoint y: 201, distance: 97.2
click at [174, 200] on div "WO#637643" at bounding box center [219, 193] width 115 height 31
copy p "WO#637643"
